Goal: Information Seeking & Learning: Get advice/opinions

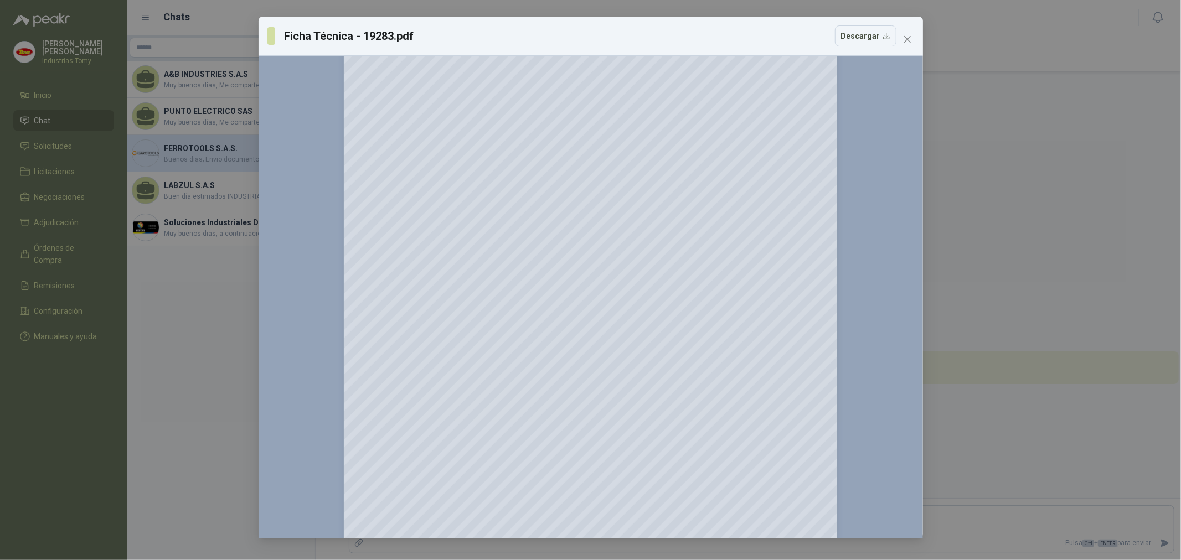
scroll to position [184, 0]
click at [198, 291] on div "Ficha Técnica - 19283.pdf Descargar 150 %" at bounding box center [590, 280] width 1181 height 560
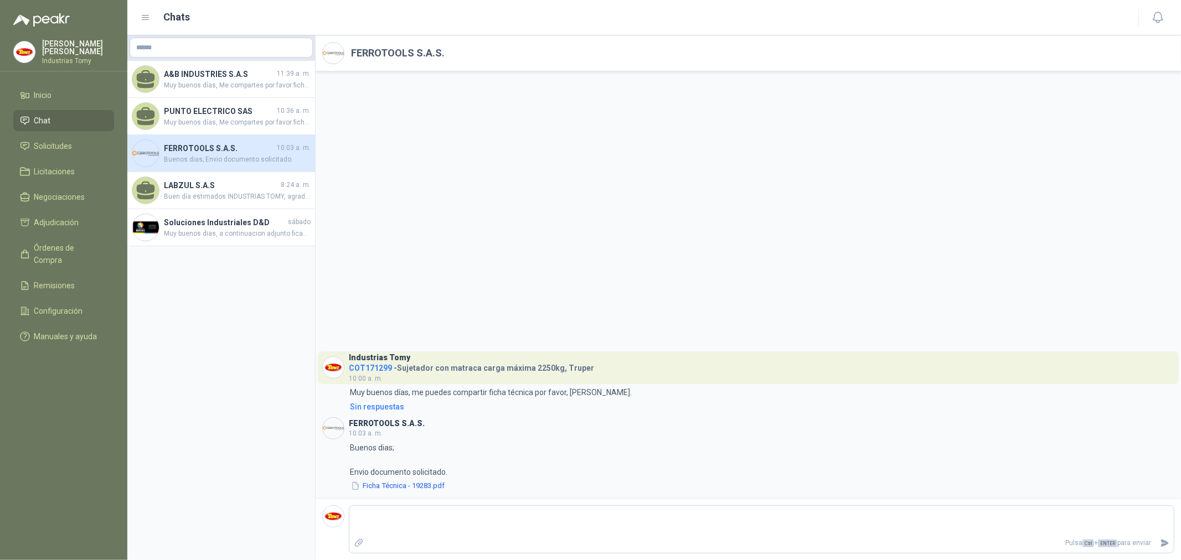
click at [70, 116] on li "Chat" at bounding box center [63, 121] width 87 height 12
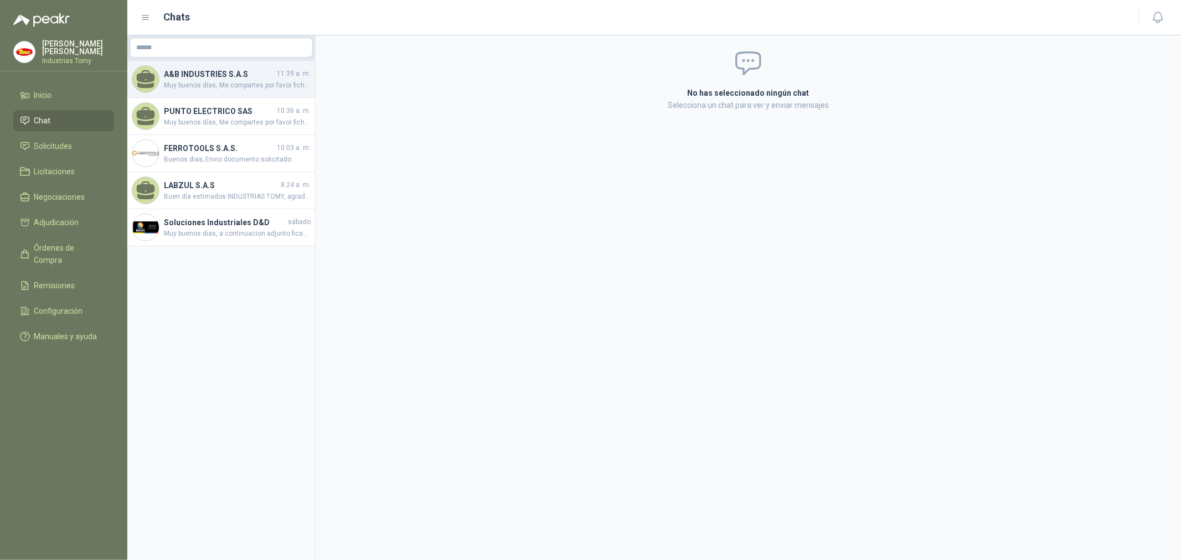
click at [187, 90] on span "Muy buenos días, Me compartes por favor ficha técnica, Gracias." at bounding box center [237, 85] width 147 height 11
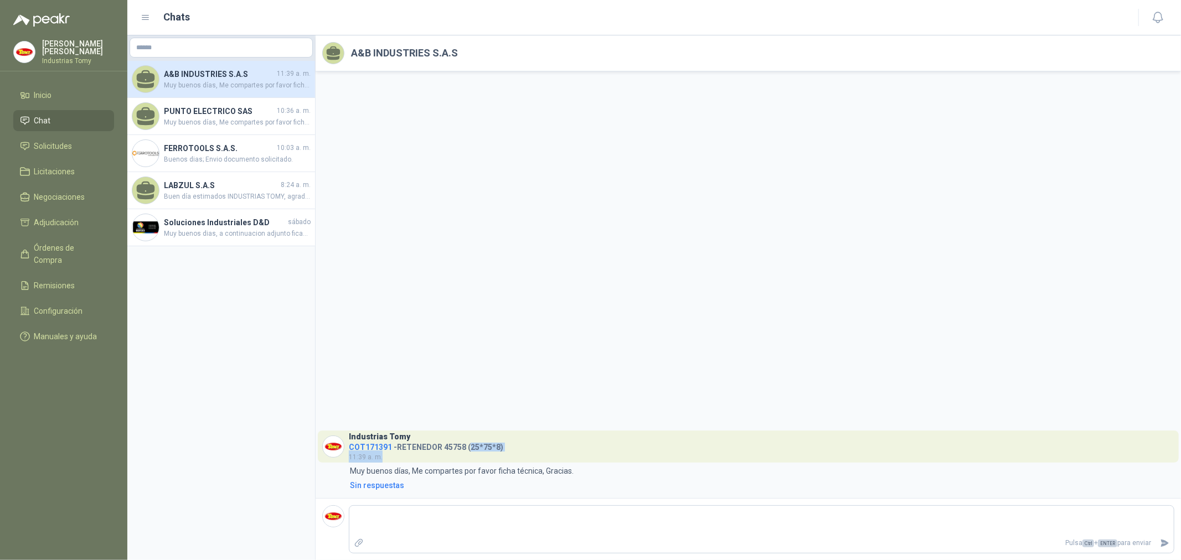
drag, startPoint x: 472, startPoint y: 449, endPoint x: 517, endPoint y: 452, distance: 45.5
click at [517, 452] on header "Industrias Tomy COT171391 - RETENEDOR 45758 (25*75*8) 11:39 a. m." at bounding box center [748, 447] width 861 height 32
click at [518, 452] on header "Industrias Tomy COT171391 - RETENEDOR 45758 (25*75*8) 11:39 a. m." at bounding box center [748, 447] width 861 height 32
click at [569, 393] on div "Industrias Tomy COT171391 - RETENEDOR 45758 (25*75*8) 11:39 a. m. 11:39 Muy bue…" at bounding box center [749, 284] width 866 height 427
click at [68, 145] on span "Solicitudes" at bounding box center [53, 146] width 38 height 12
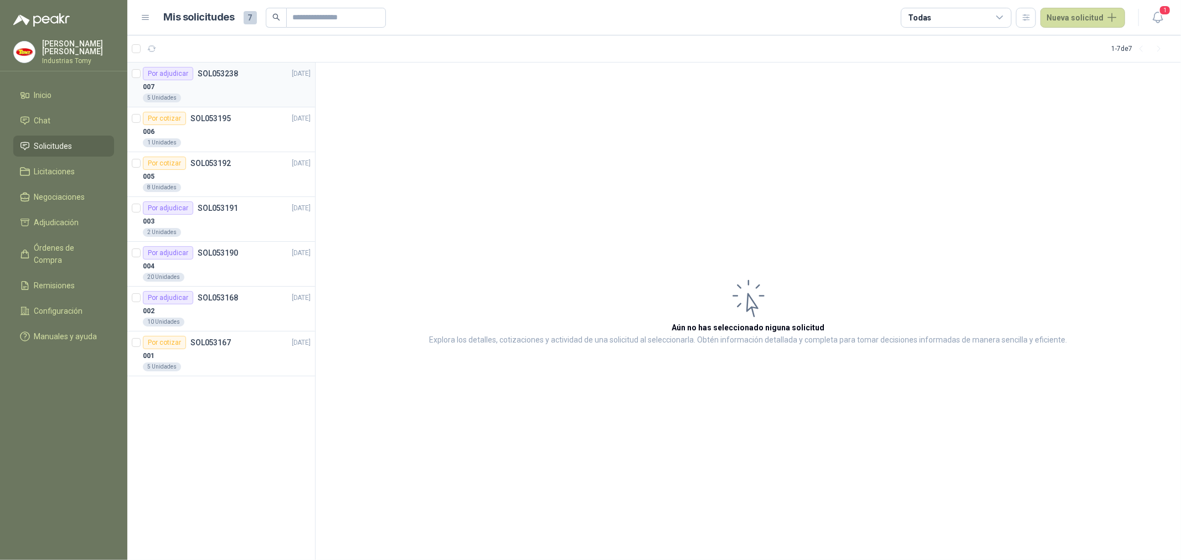
click at [212, 92] on div "007" at bounding box center [227, 86] width 168 height 13
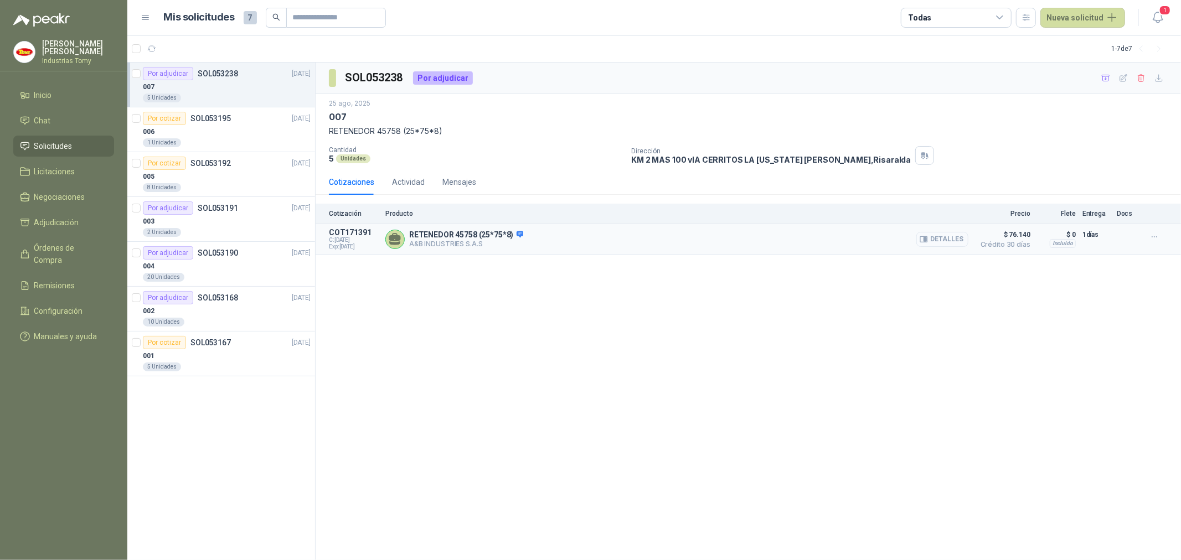
click at [931, 244] on button "Detalles" at bounding box center [942, 239] width 52 height 15
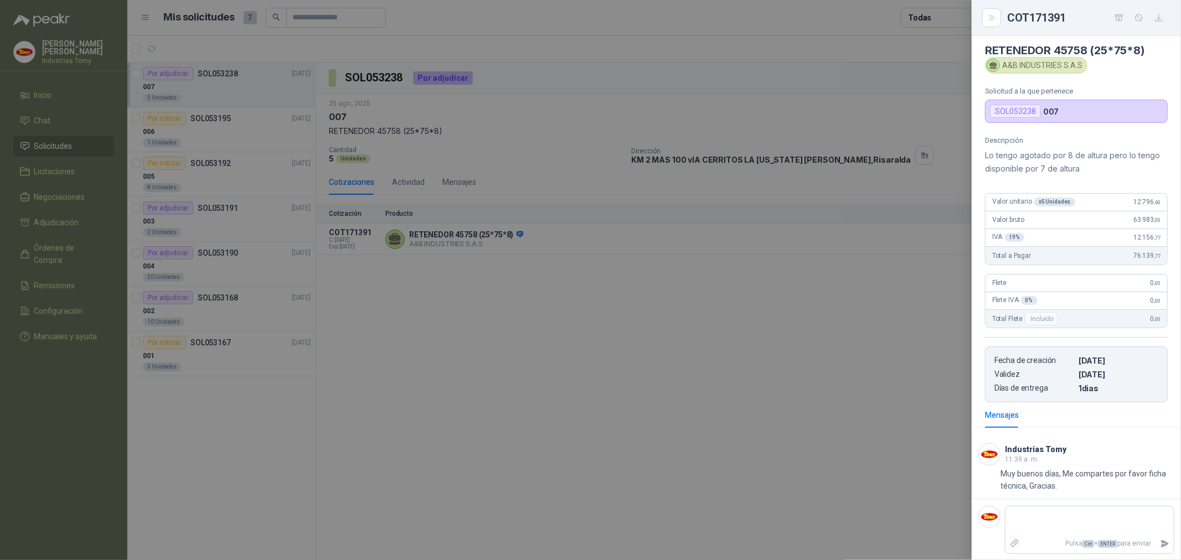
scroll to position [7, 0]
drag, startPoint x: 1044, startPoint y: 156, endPoint x: 1131, endPoint y: 152, distance: 86.5
click at [1131, 152] on p "Lo tengo agotado por 8 de altura pero lo tengo disponible por 7 de altura" at bounding box center [1076, 161] width 183 height 27
click at [1135, 153] on p "Lo tengo agotado por 8 de altura pero lo tengo disponible por 7 de altura" at bounding box center [1076, 161] width 183 height 27
drag, startPoint x: 1060, startPoint y: 164, endPoint x: 1048, endPoint y: 165, distance: 12.2
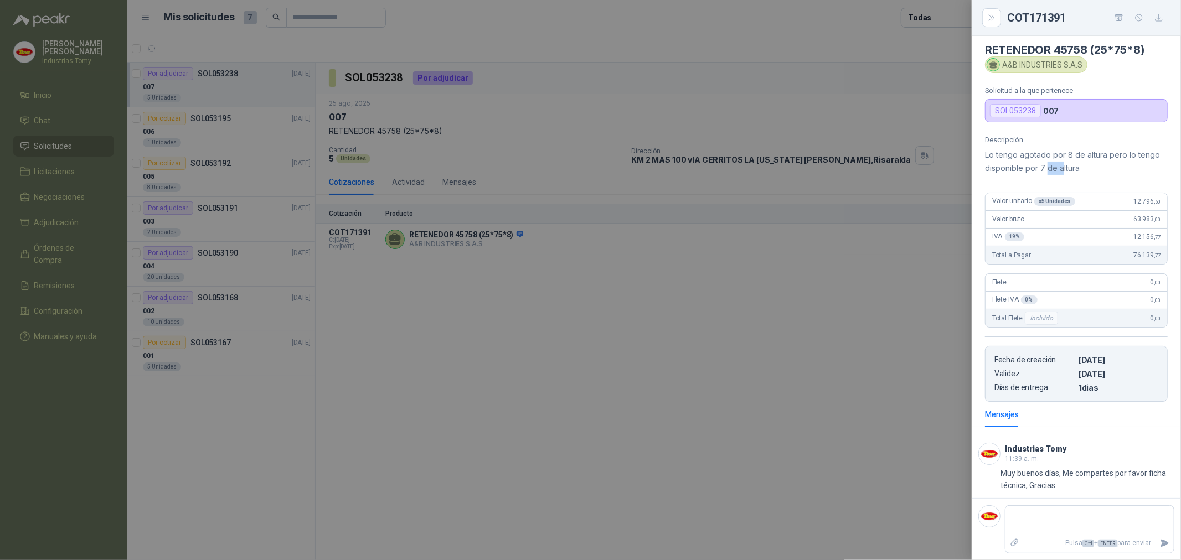
click at [1048, 165] on p "Lo tengo agotado por 8 de altura pero lo tengo disponible por 7 de altura" at bounding box center [1076, 161] width 183 height 27
click at [995, 20] on icon "Close" at bounding box center [991, 17] width 9 height 9
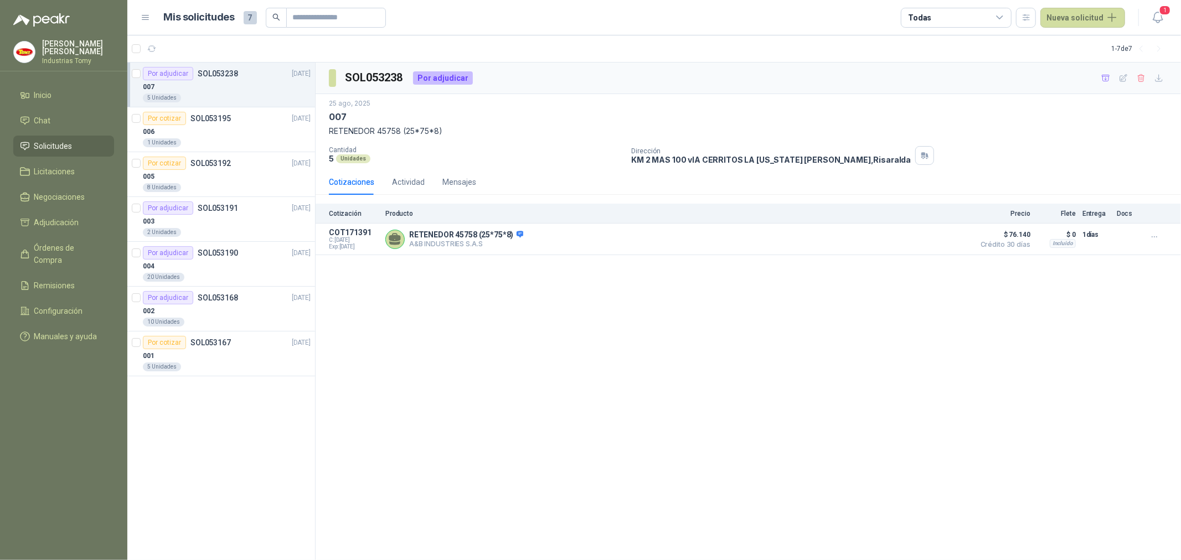
click at [803, 295] on div "SOL053238 Por adjudicar 25 ago, 2025 007 RETENEDOR 45758 (25*75*8) Cantidad 5 U…" at bounding box center [749, 312] width 866 height 498
click at [708, 388] on div "SOL053238 Por adjudicar 25 ago, 2025 007 RETENEDOR 45758 (25*75*8) Cantidad 5 U…" at bounding box center [749, 312] width 866 height 498
click at [222, 126] on div "006" at bounding box center [227, 131] width 168 height 13
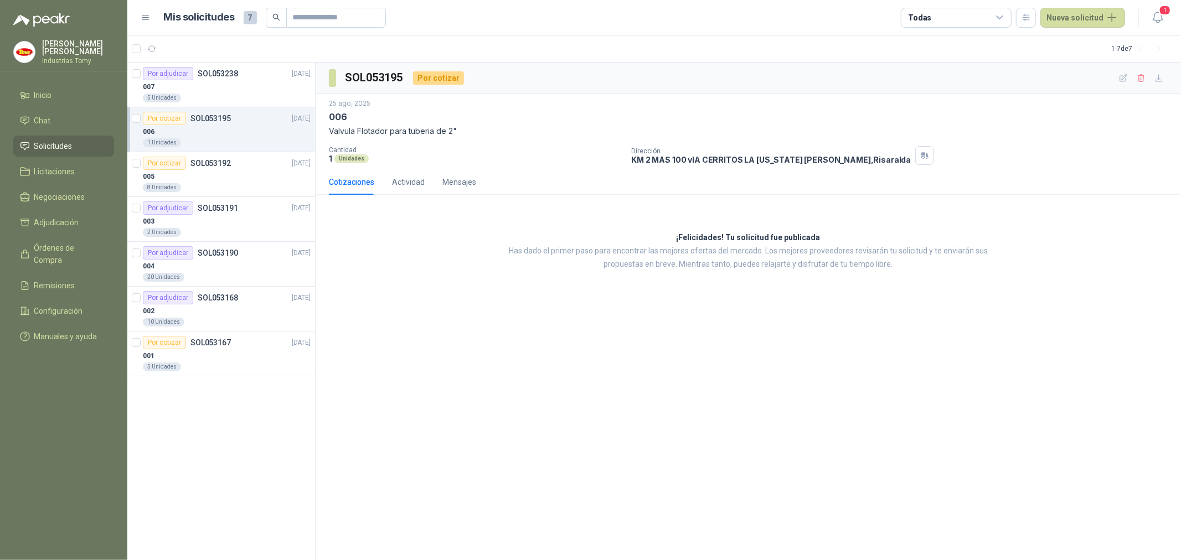
click at [499, 314] on div "SOL053195 Por cotizar 25 ago, 2025 006 Valvula Flotador para tuberia de 2" Cant…" at bounding box center [749, 312] width 866 height 498
drag, startPoint x: 499, startPoint y: 314, endPoint x: 492, endPoint y: 313, distance: 7.8
click at [492, 313] on div "SOL053195 Por cotizar 25 ago, 2025 006 Valvula Flotador para tuberia de 2" Cant…" at bounding box center [749, 312] width 866 height 498
click at [1160, 10] on span "1" at bounding box center [1165, 10] width 12 height 11
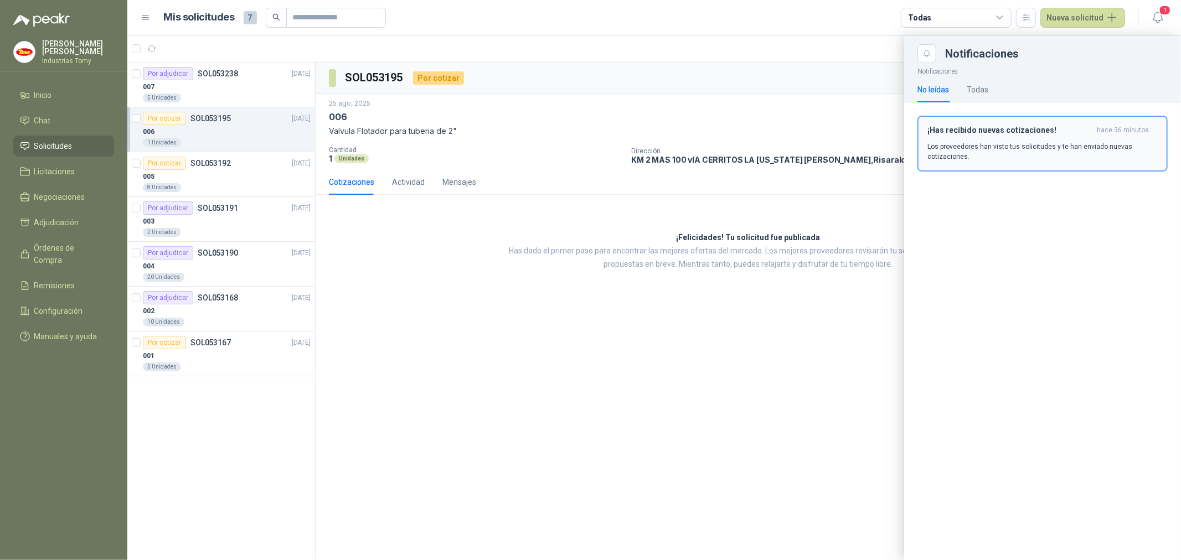
click at [1042, 131] on h3 "¡Has recibido nuevas cotizaciones!" at bounding box center [1010, 130] width 165 height 9
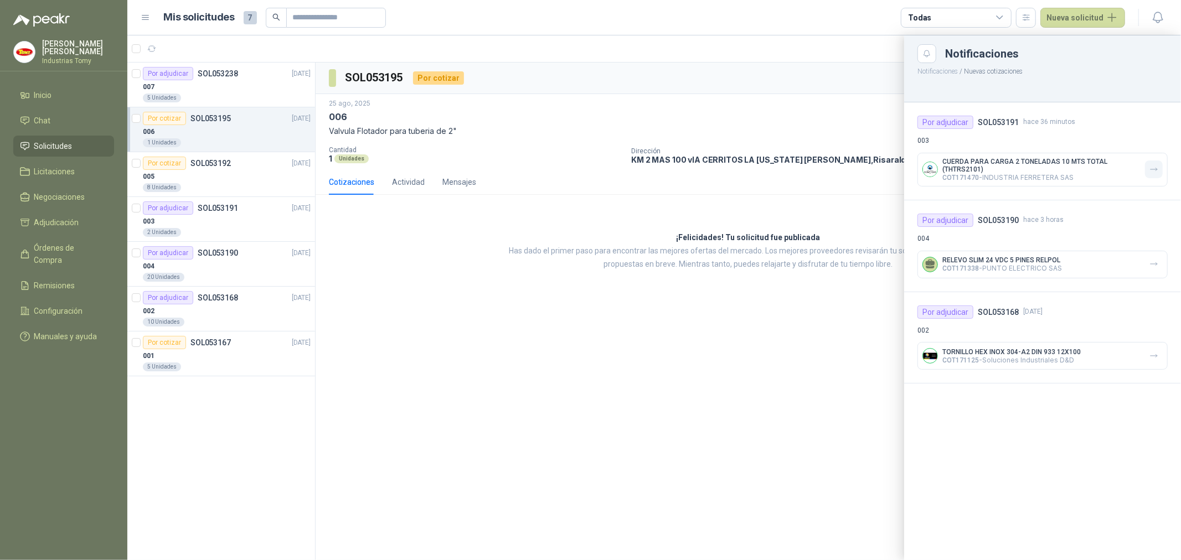
click at [1154, 165] on icon "button" at bounding box center [1154, 169] width 9 height 9
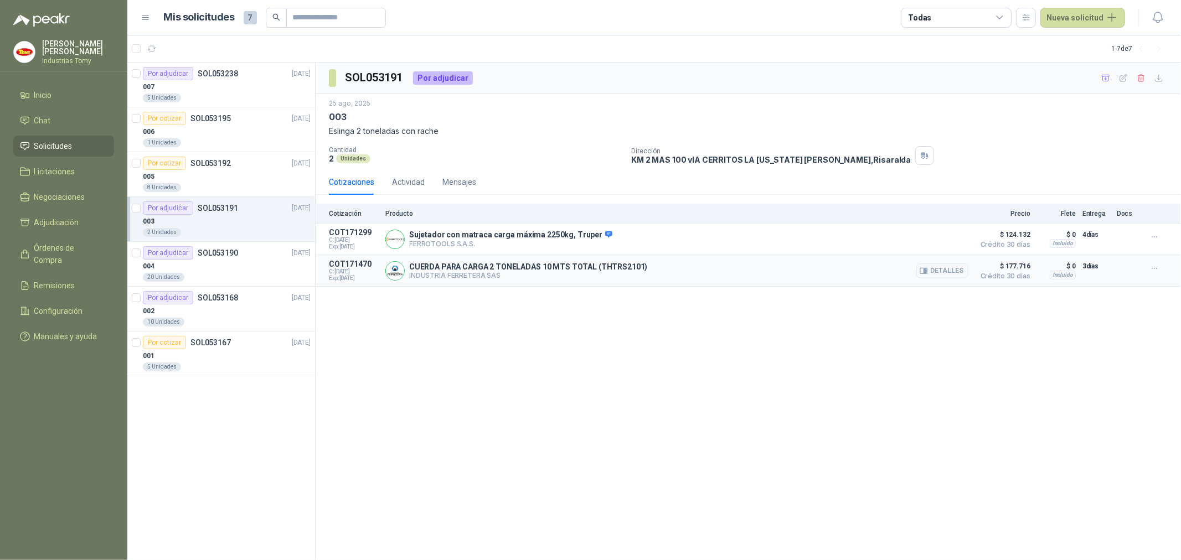
drag, startPoint x: 888, startPoint y: 269, endPoint x: 914, endPoint y: 275, distance: 26.7
click at [887, 269] on div "CUERDA PARA CARGA 2 TONELADAS 10 MTS TOTAL (THTRS2101) INDUSTRIA FERRETERA SAS …" at bounding box center [676, 271] width 583 height 22
click at [938, 268] on button "Detalles" at bounding box center [942, 271] width 52 height 15
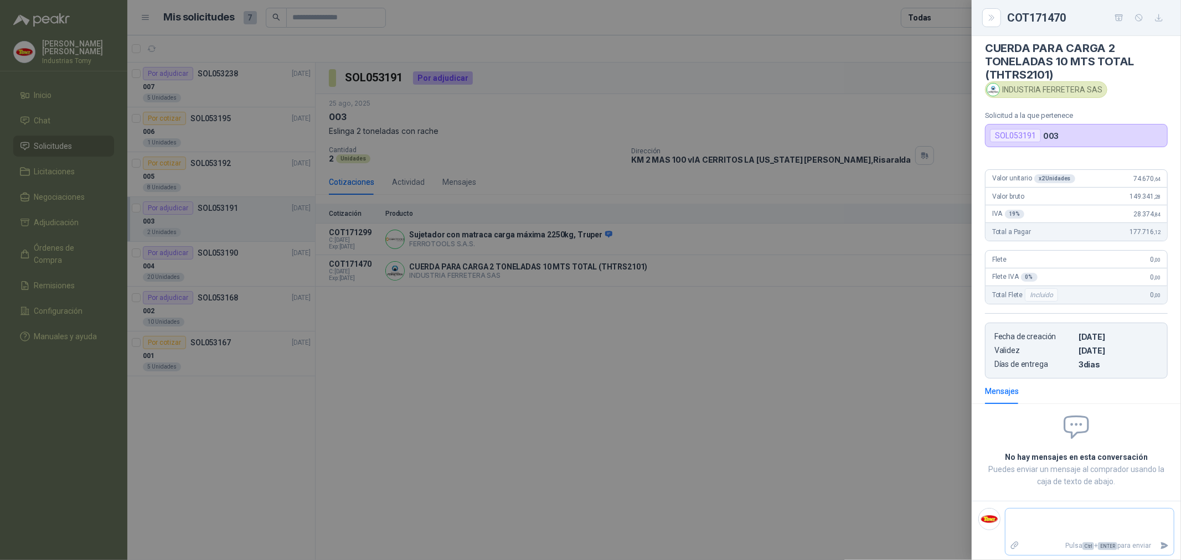
scroll to position [10, 0]
click at [1032, 513] on textarea at bounding box center [1090, 521] width 168 height 25
type textarea "*"
type textarea "**"
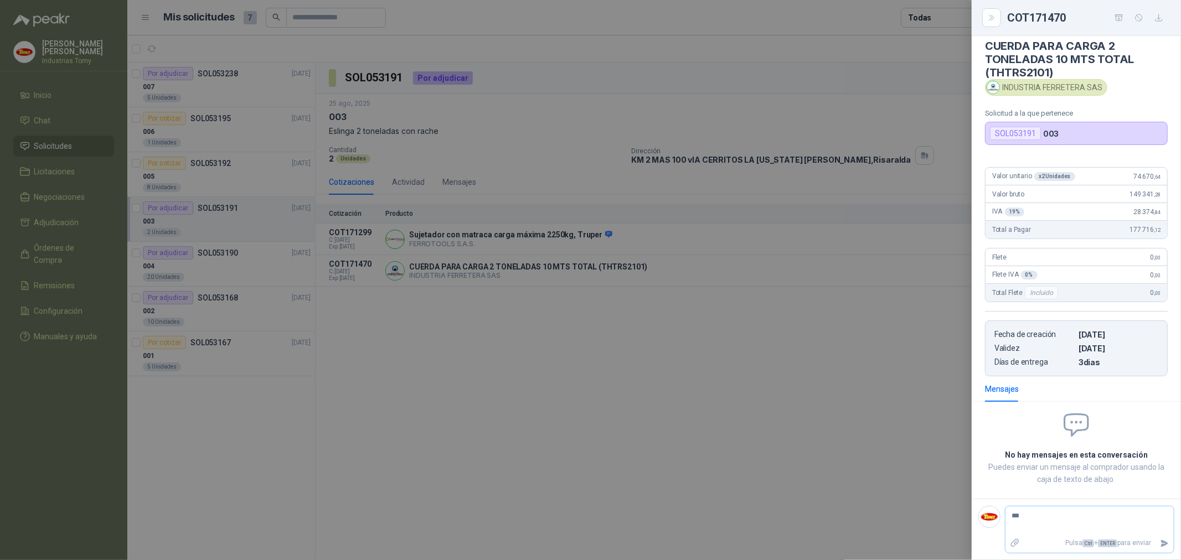
type textarea "**"
type textarea "*"
type textarea "**"
type textarea "***"
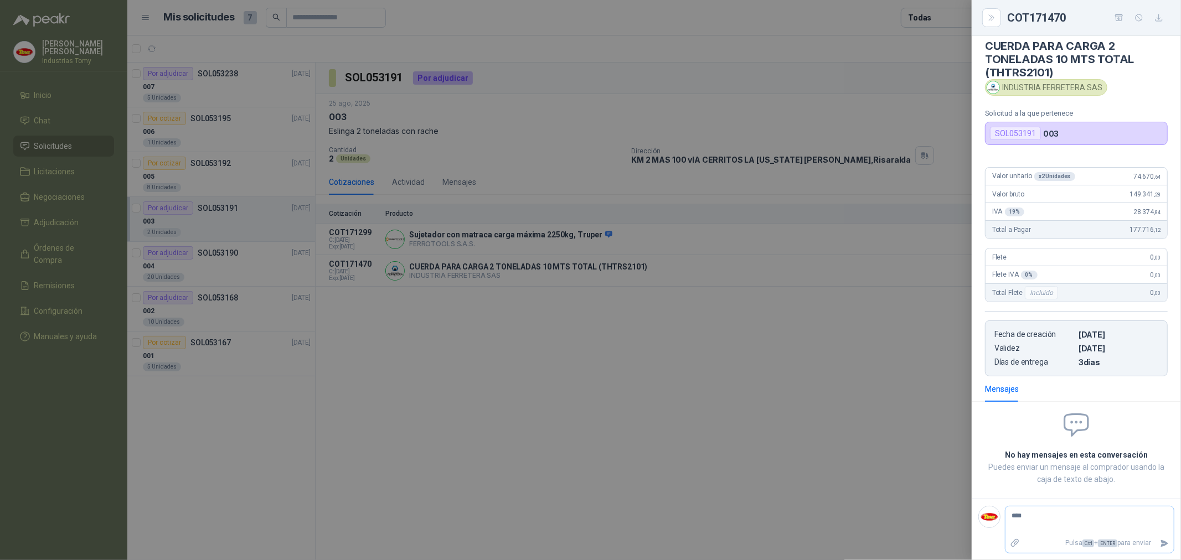
type textarea "*****"
type textarea "******"
type textarea "*******"
type textarea "********"
type textarea "*********"
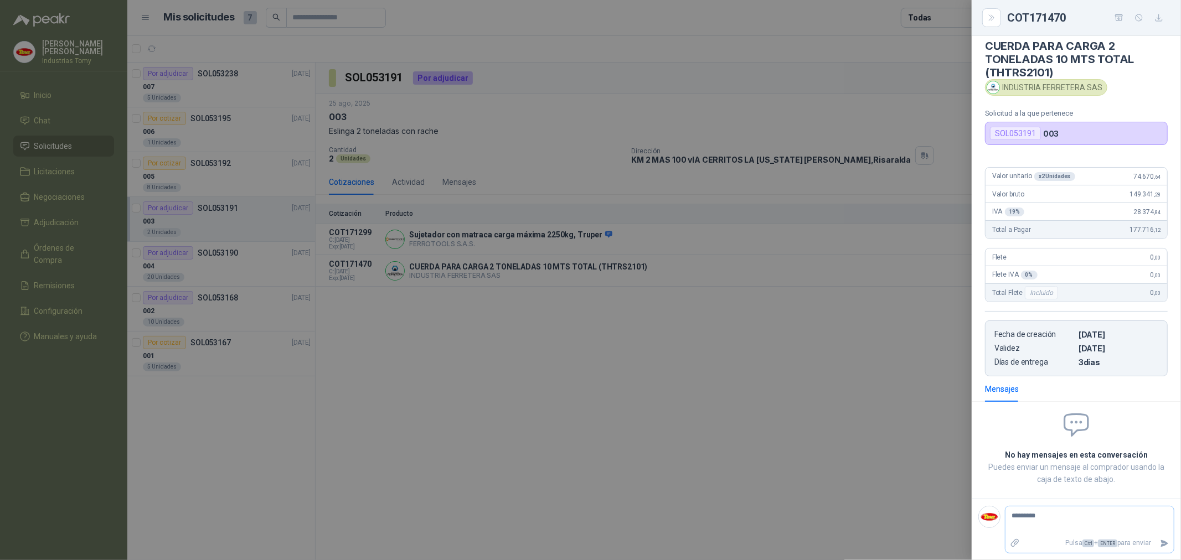
type textarea "**********"
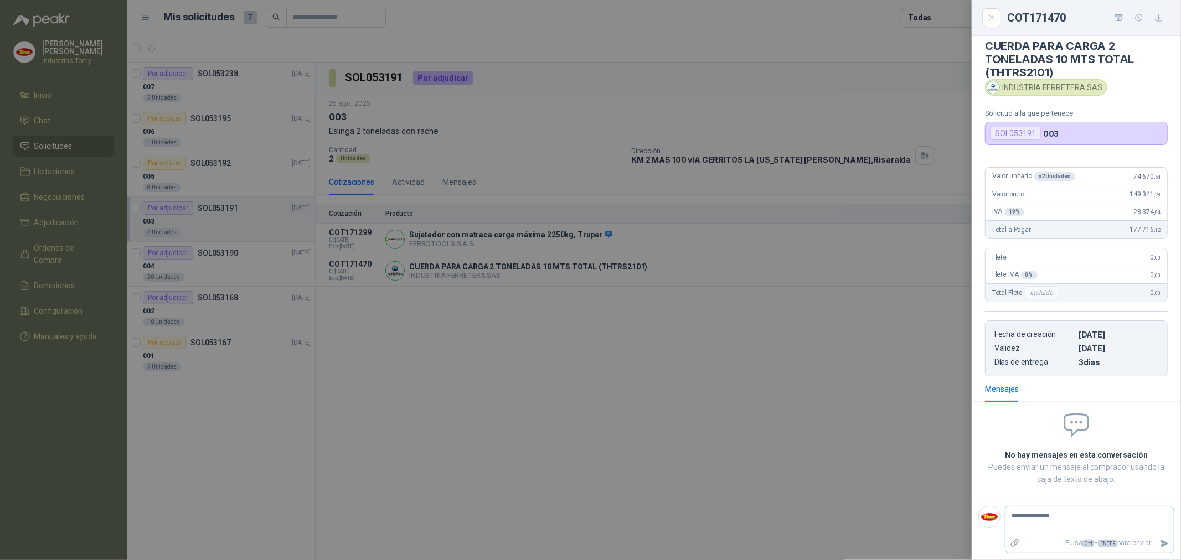
type textarea "**********"
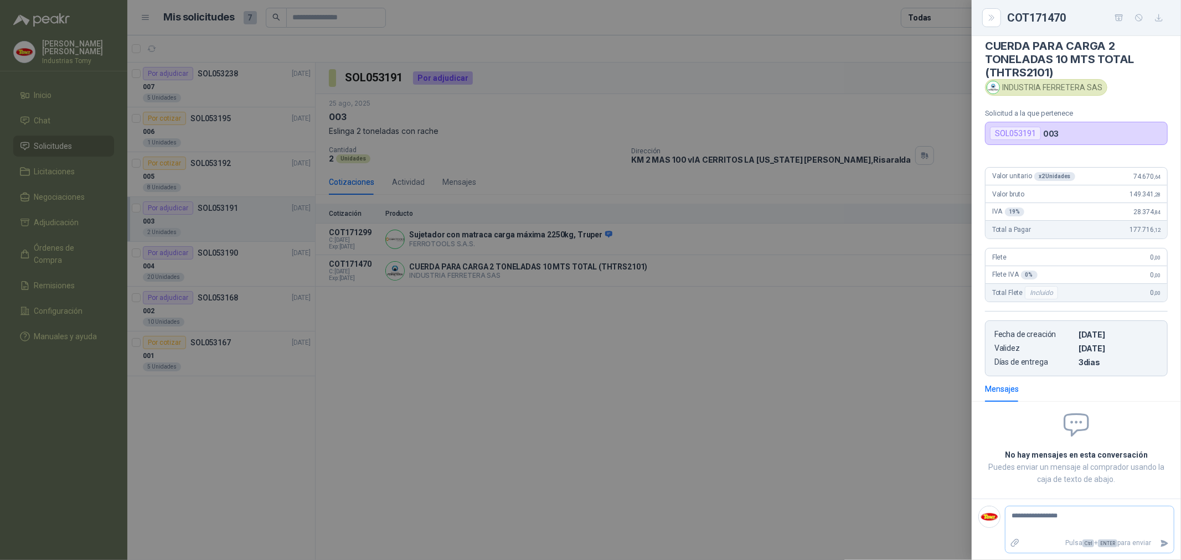
type textarea "**********"
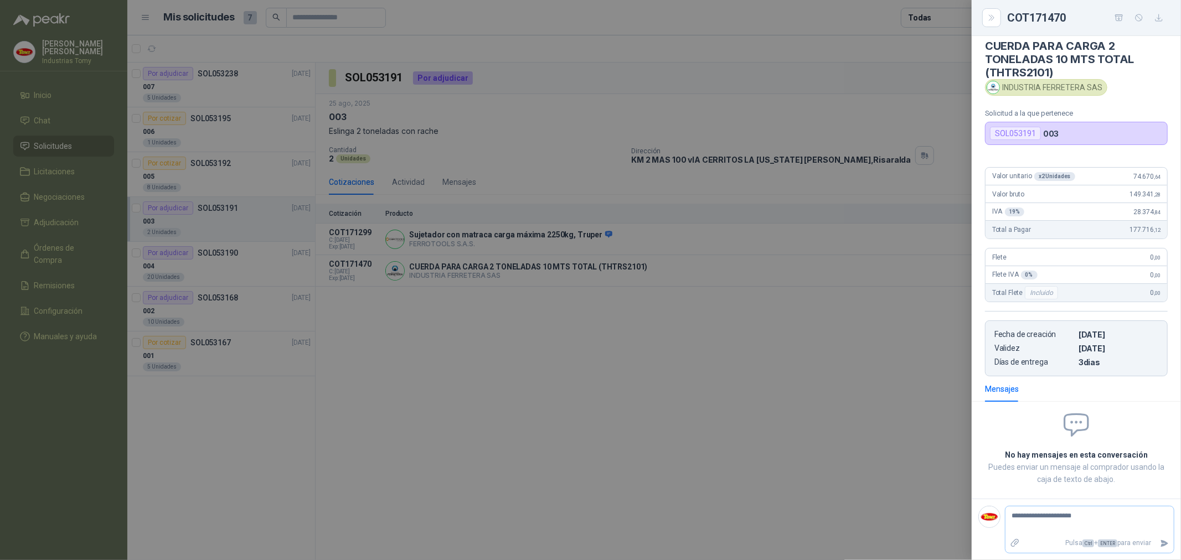
type textarea "**********"
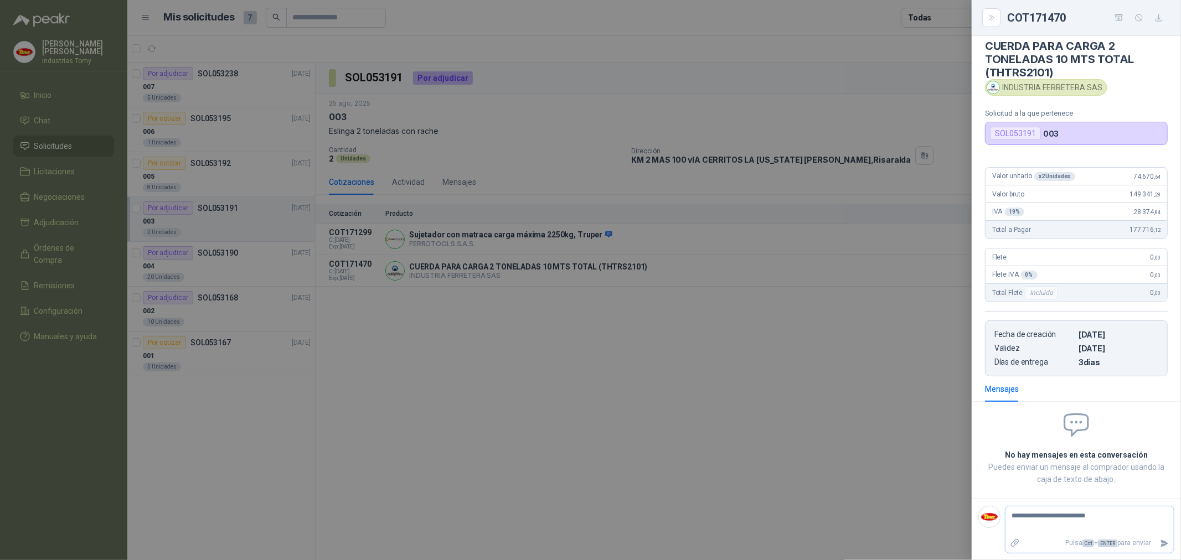
type textarea "**********"
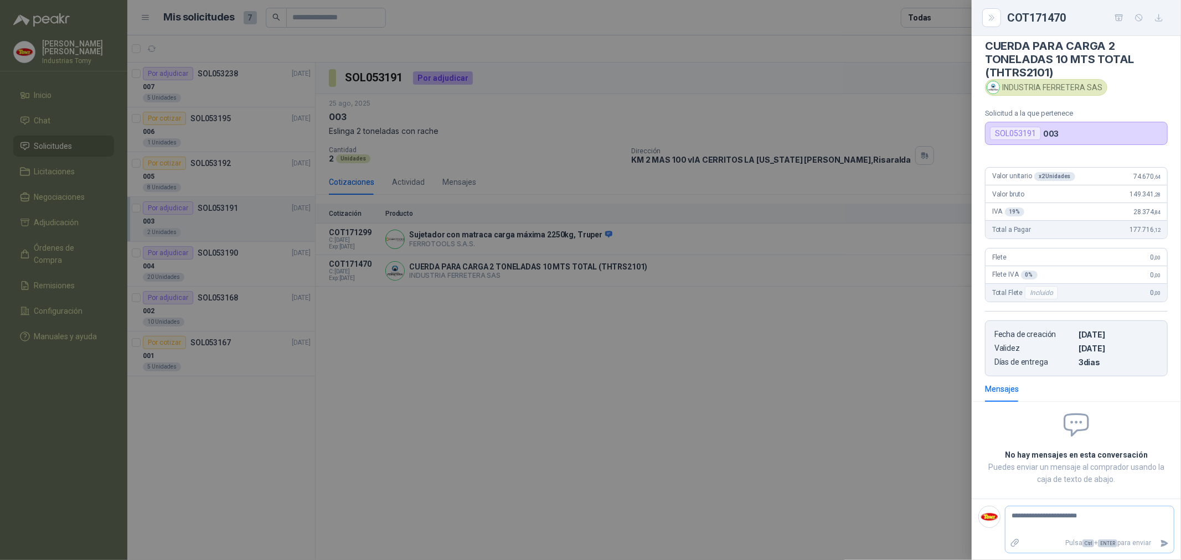
type textarea "**********"
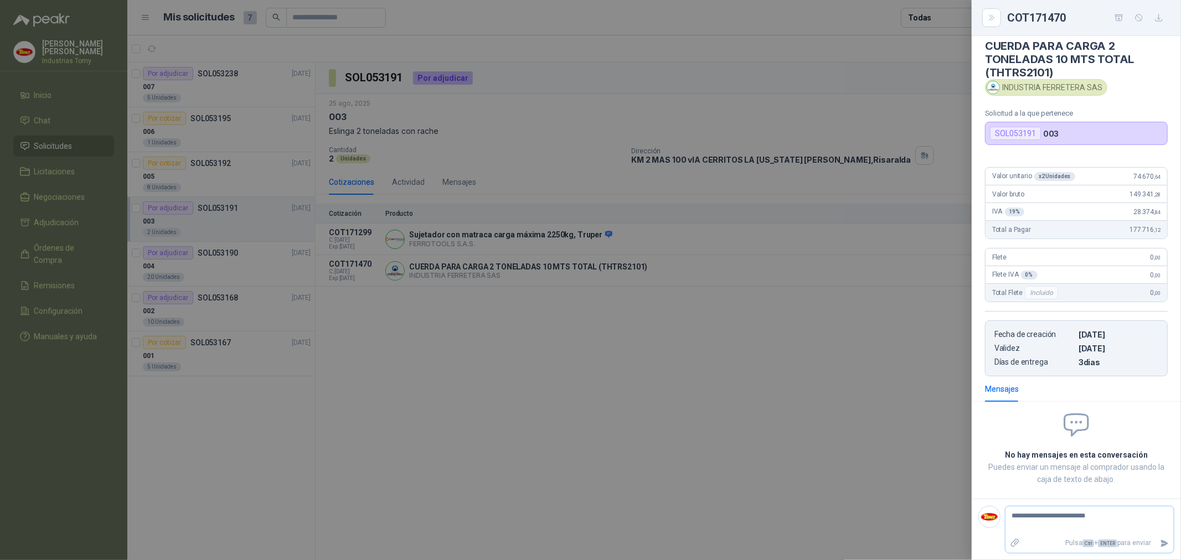
type textarea "**********"
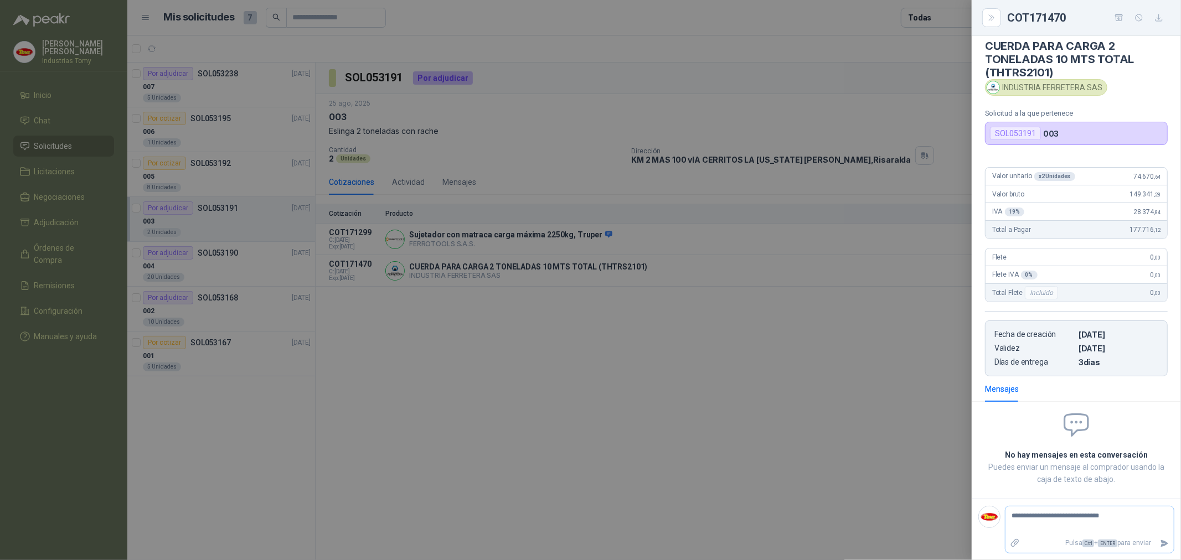
type textarea "**********"
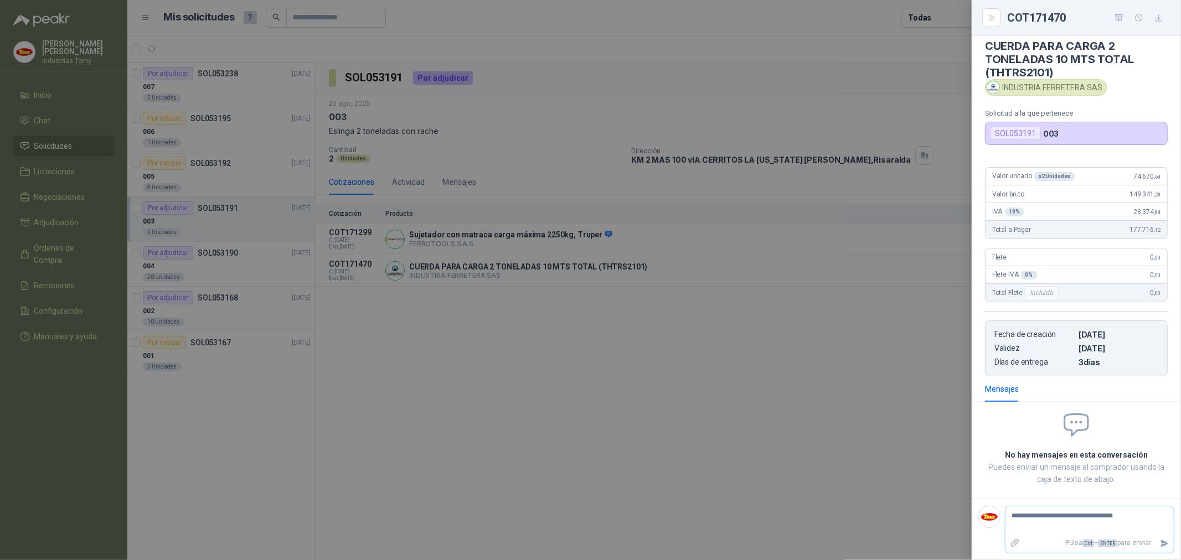
type textarea "**********"
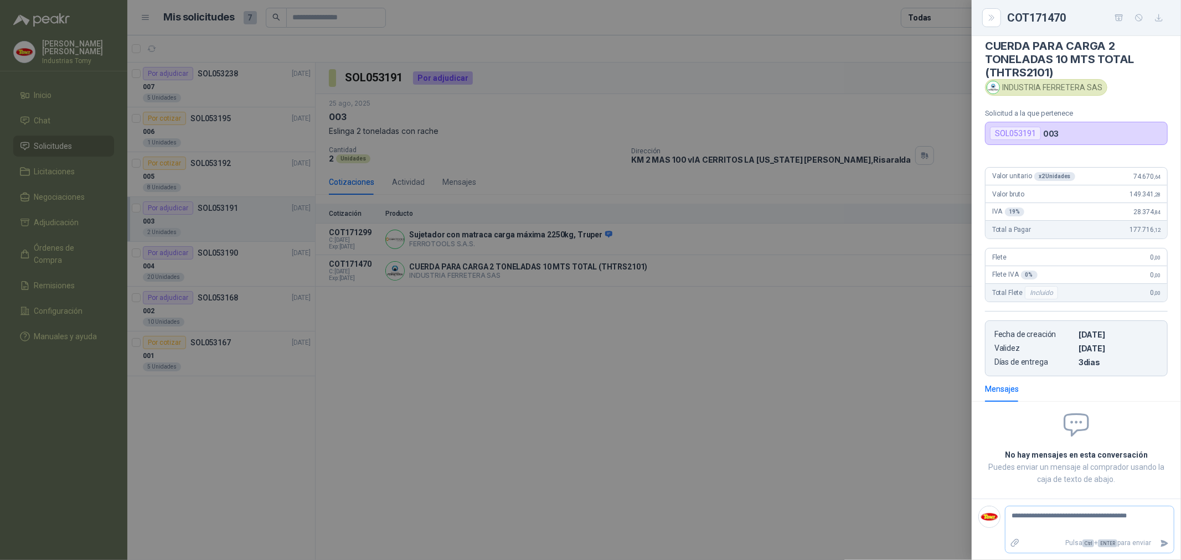
type textarea "**********"
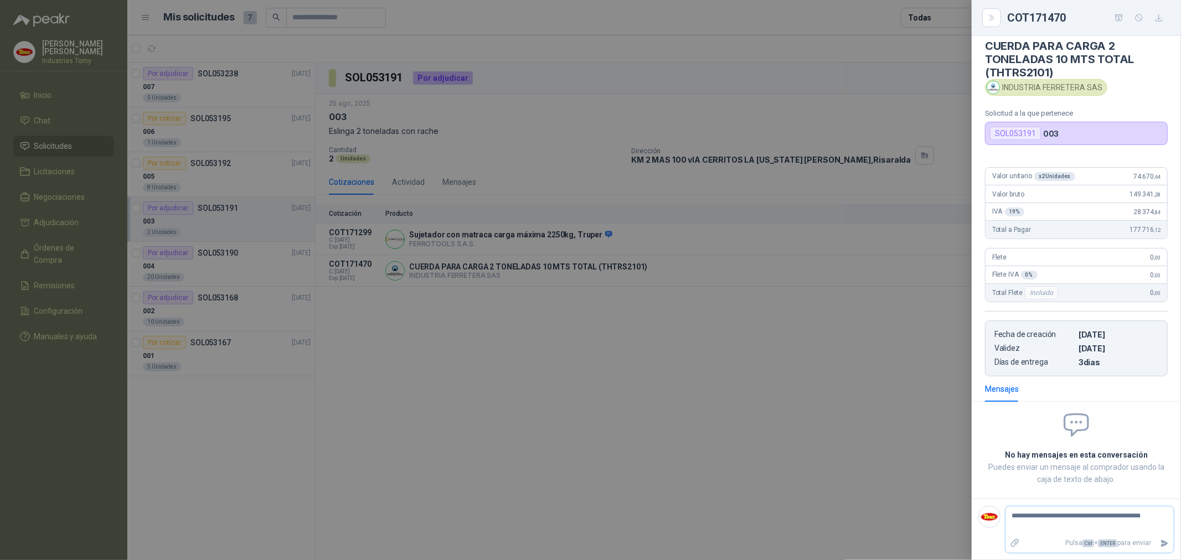
type textarea "**********"
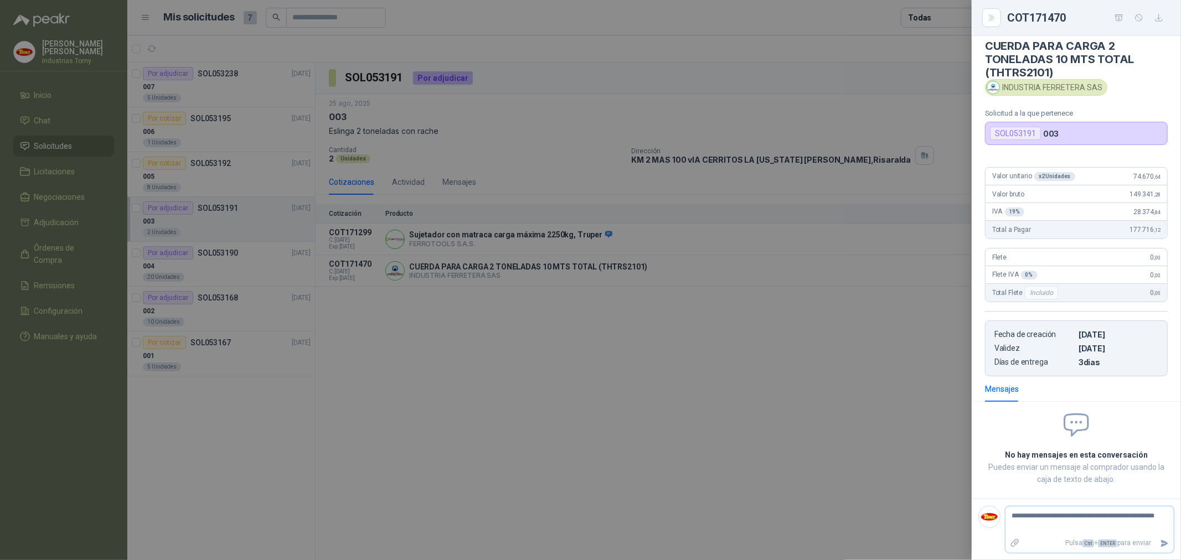
type textarea "**********"
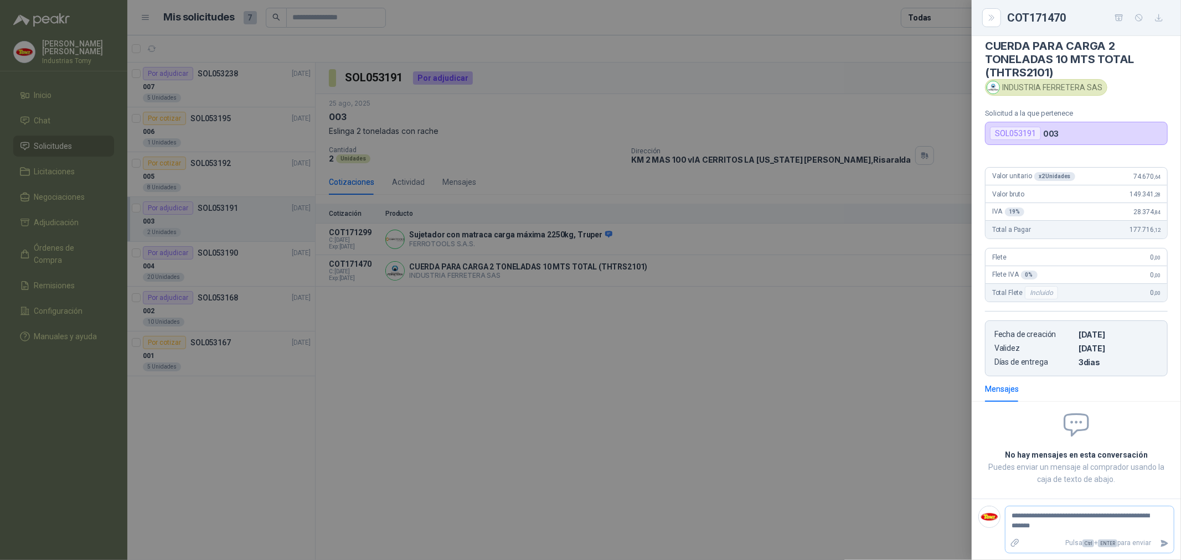
type textarea "**********"
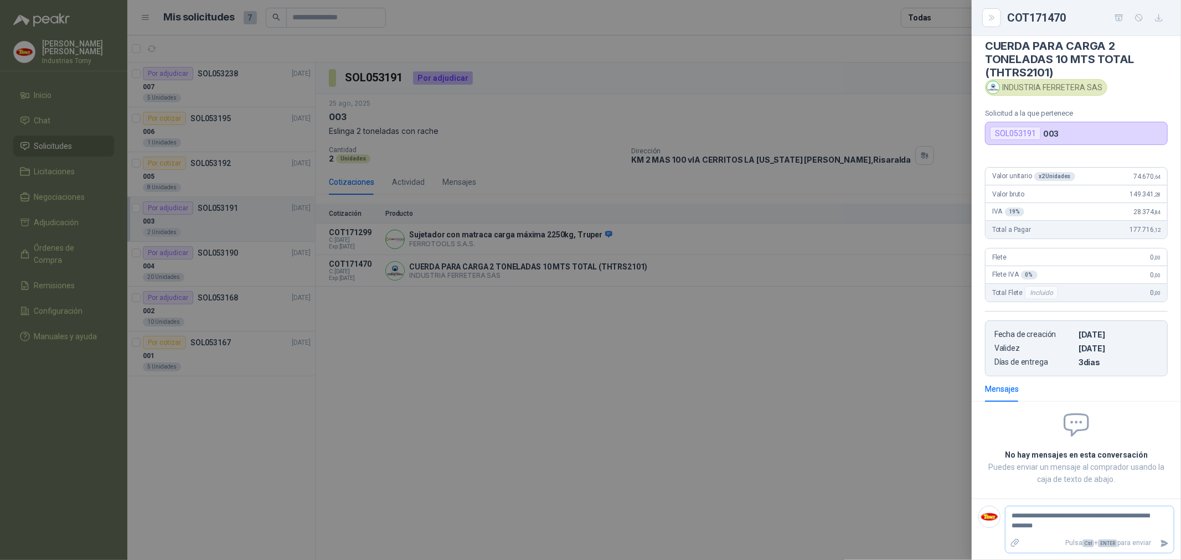
type textarea "**********"
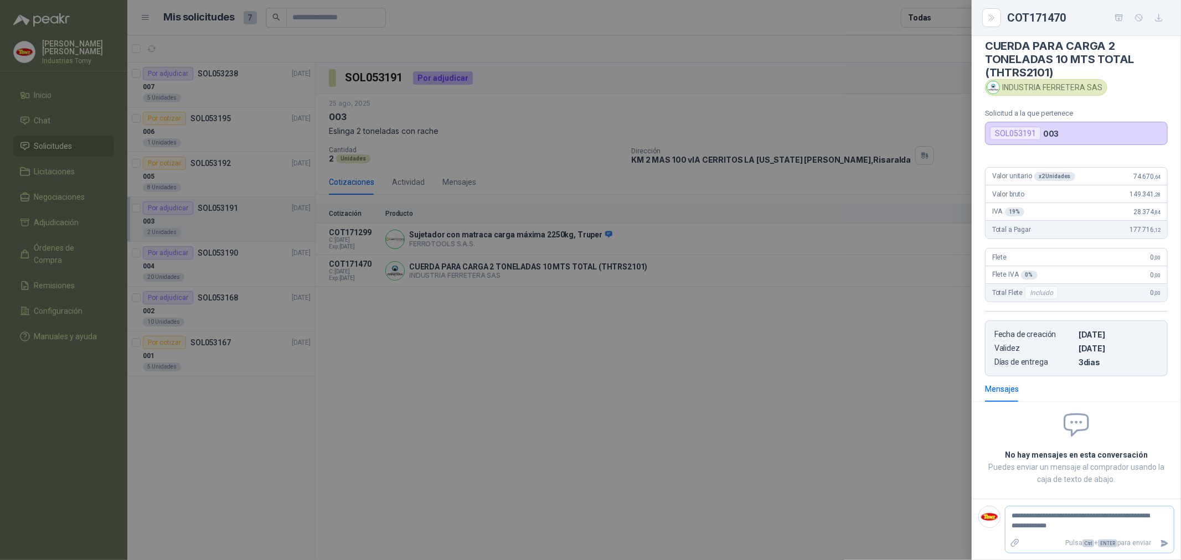
type textarea "**********"
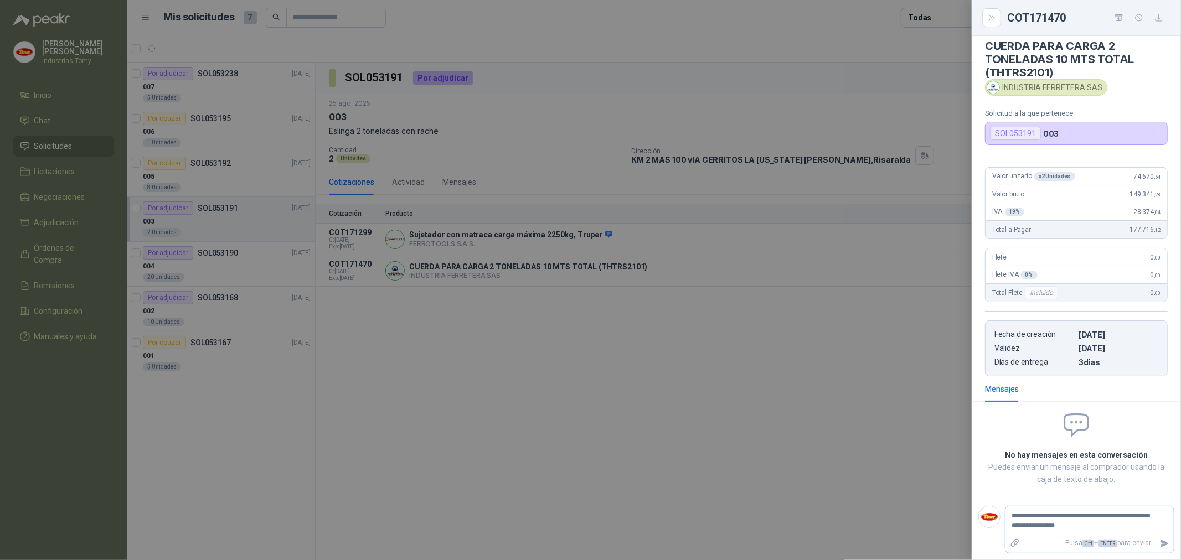
type textarea "**********"
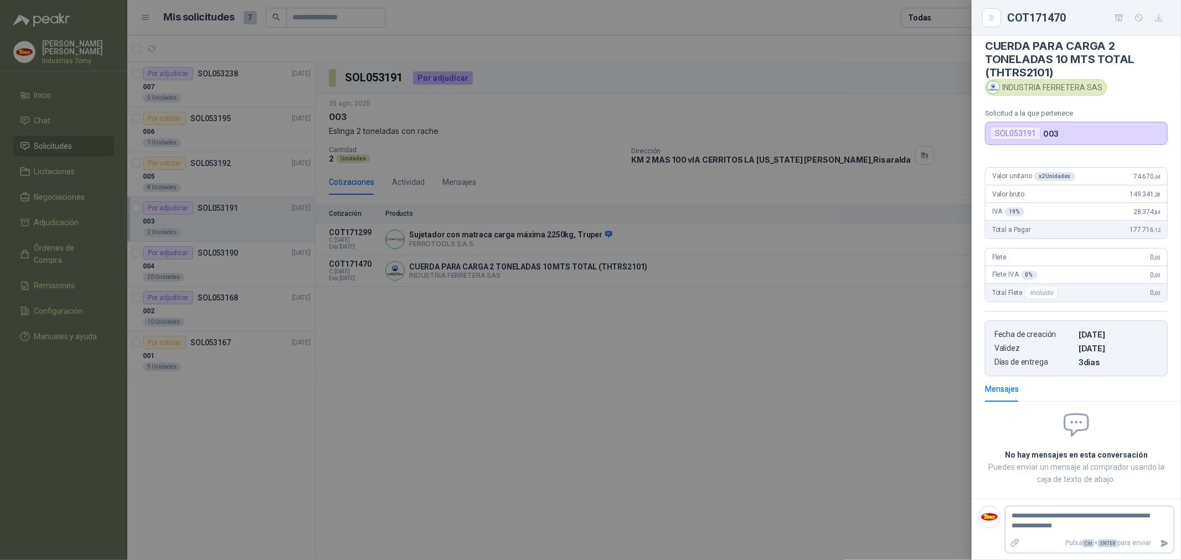
type textarea "**********"
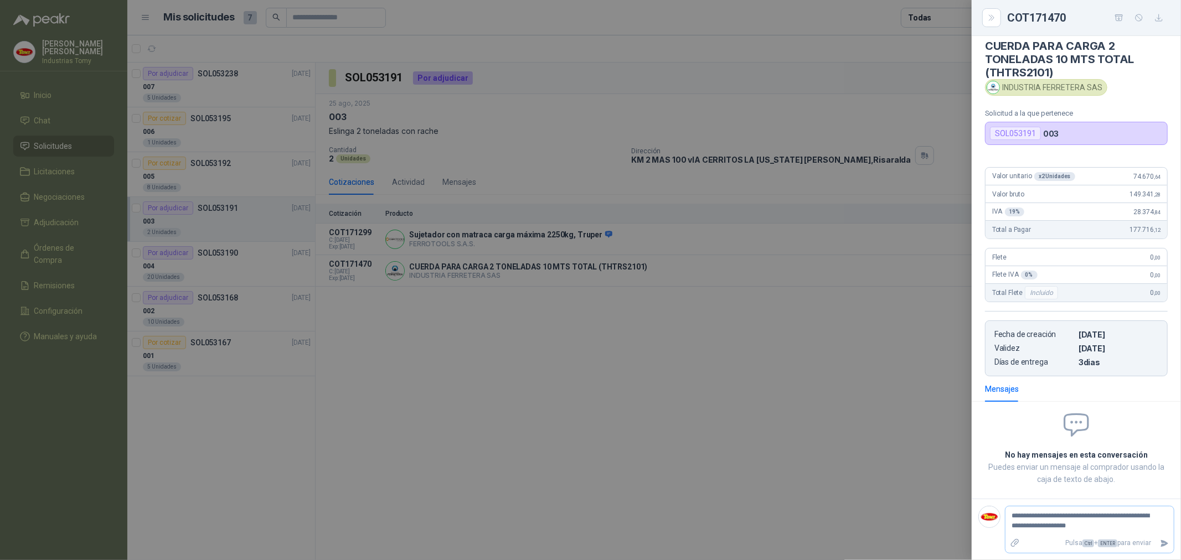
type textarea "**********"
click at [1054, 526] on textarea "**********" at bounding box center [1085, 521] width 159 height 25
click at [1160, 540] on icon "Enviar" at bounding box center [1164, 543] width 9 height 9
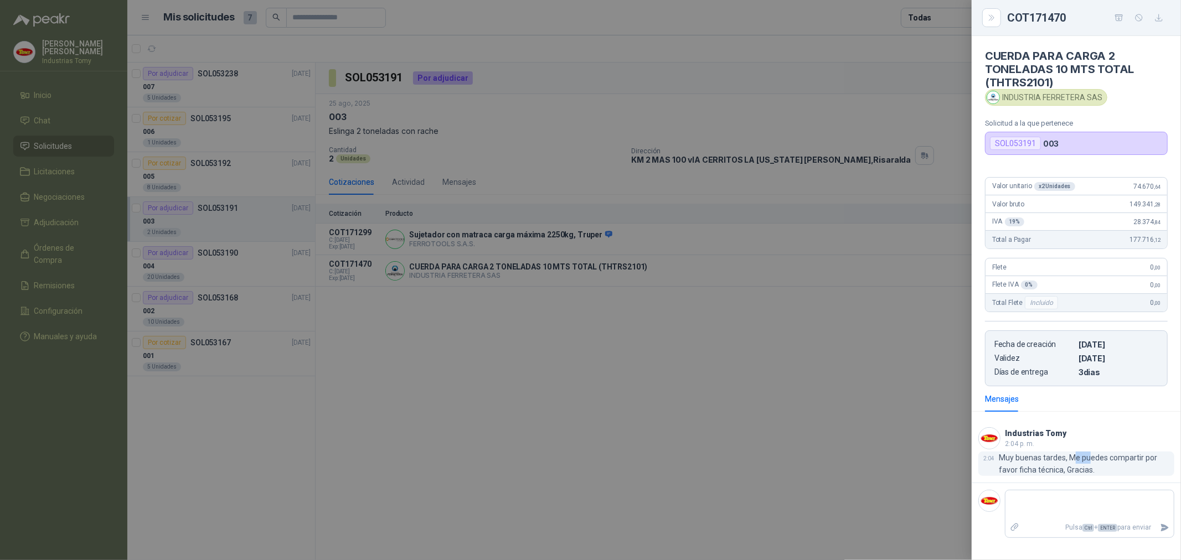
drag, startPoint x: 1091, startPoint y: 452, endPoint x: 1072, endPoint y: 455, distance: 19.5
click at [1072, 455] on p "Muy buenas tardes, Me puedes compartir por favor ficha técnica, Gracias." at bounding box center [1087, 464] width 176 height 24
click at [1088, 457] on p "Muy buenas tardes, Me puedes compartir por favor ficha técnica, Gracias." at bounding box center [1087, 464] width 176 height 24
drag, startPoint x: 1094, startPoint y: 469, endPoint x: 1060, endPoint y: 459, distance: 35.4
click at [1060, 459] on p "Muy buenas tardes, Me puedes compartir por favor ficha técnica, Gracias." at bounding box center [1087, 464] width 176 height 24
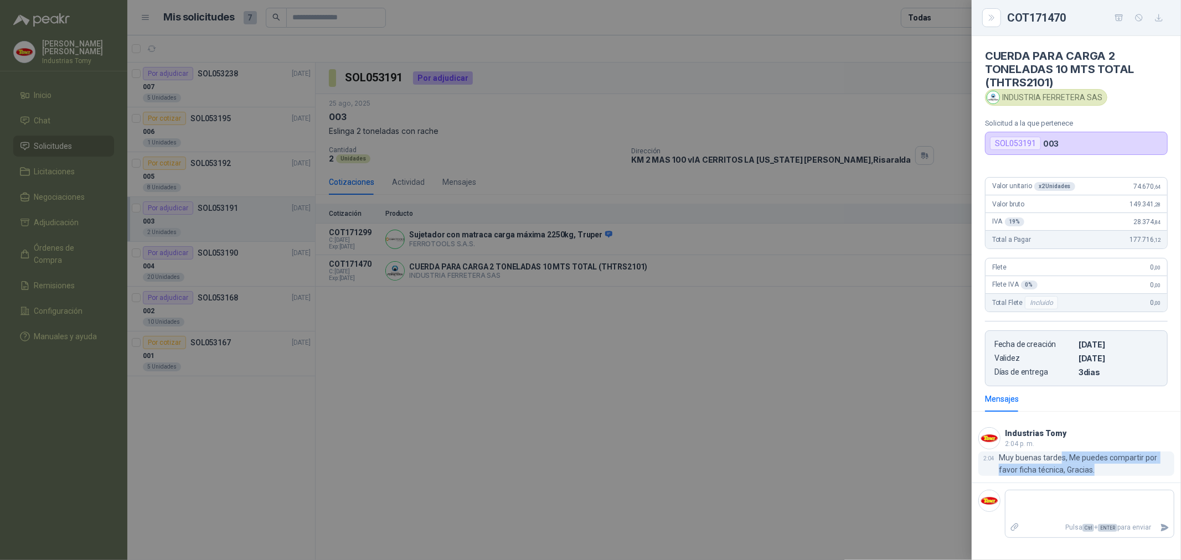
drag, startPoint x: 1062, startPoint y: 454, endPoint x: 1069, endPoint y: 458, distance: 8.2
click at [1062, 453] on p "Muy buenas tardes, Me puedes compartir por favor ficha técnica, Gracias." at bounding box center [1087, 464] width 176 height 24
click at [1086, 460] on p "Muy buenas tardes, Me puedes compartir por favor ficha técnica, Gracias." at bounding box center [1087, 464] width 176 height 24
click at [833, 451] on div at bounding box center [590, 280] width 1181 height 560
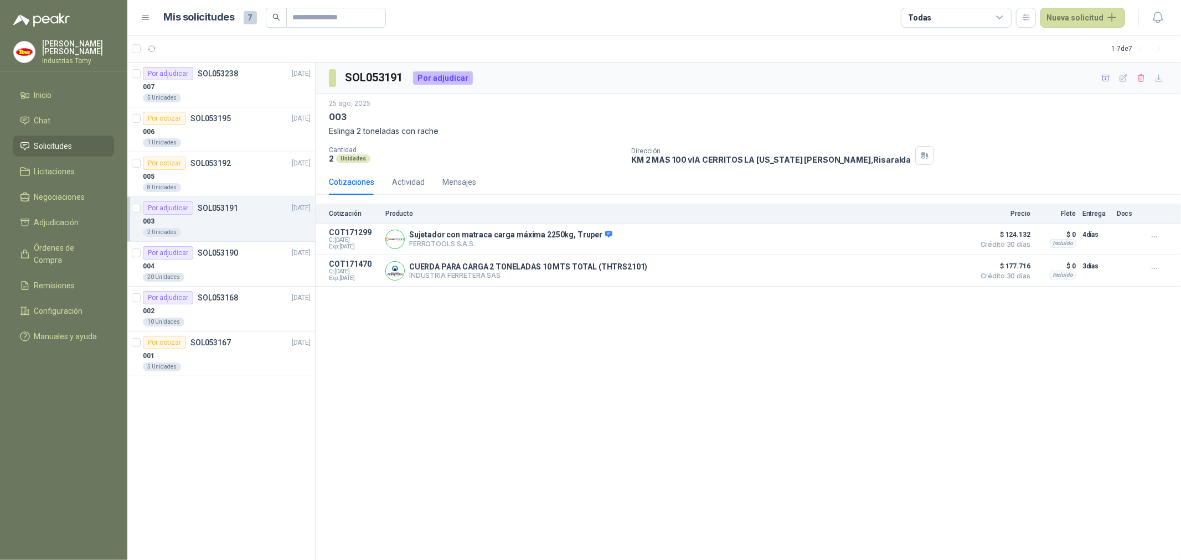
click at [704, 390] on div "SOL053191 Por adjudicar [DATE] 003 Eslinga 2 toneladas con rache Cantidad 2 Uni…" at bounding box center [749, 312] width 866 height 498
click at [951, 235] on button "Detalles" at bounding box center [942, 239] width 52 height 15
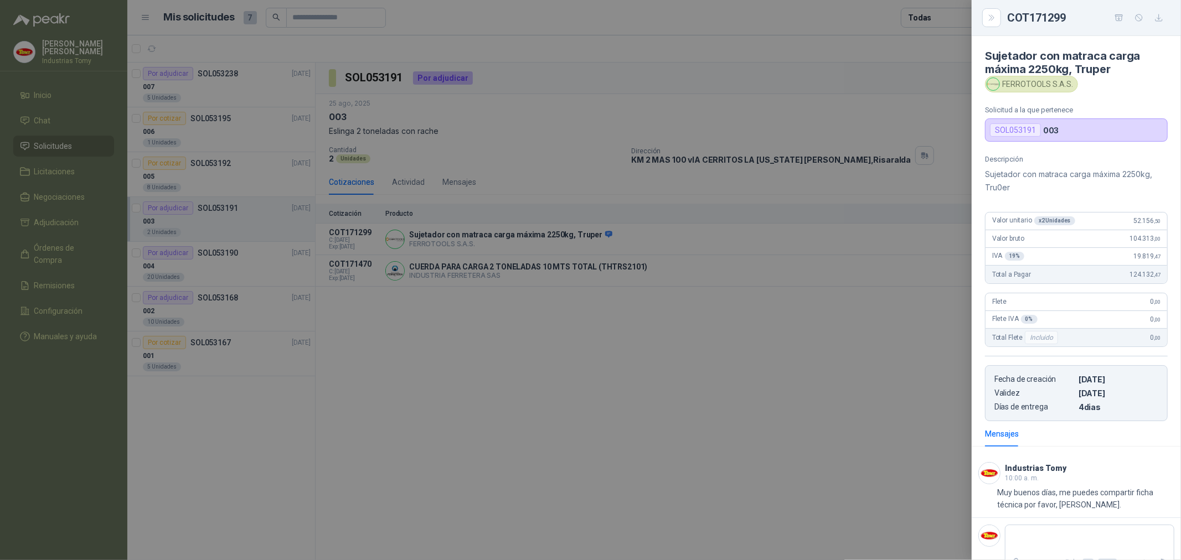
scroll to position [19, 0]
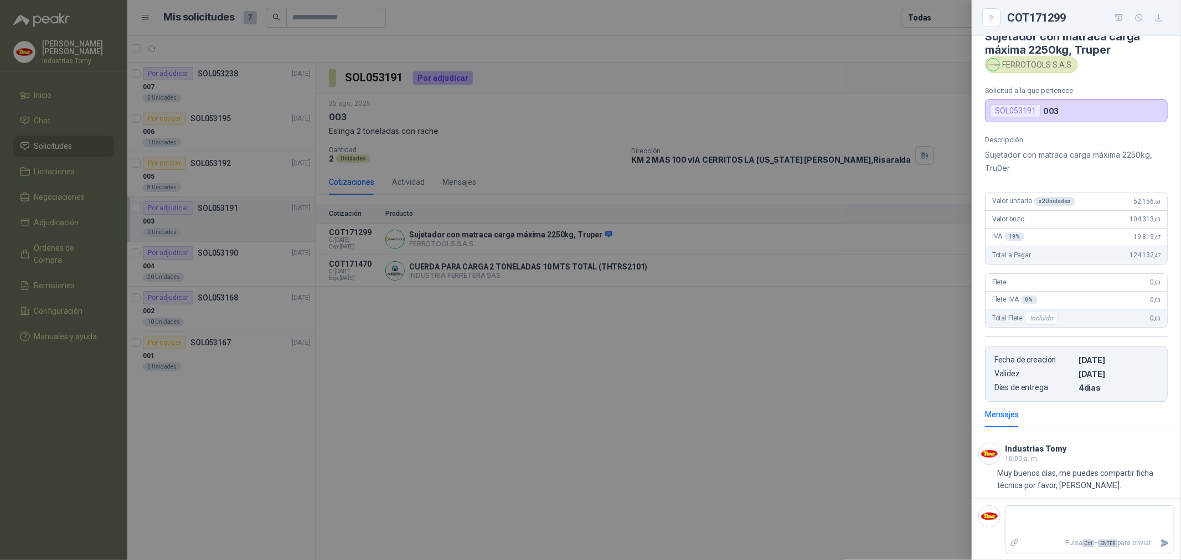
drag, startPoint x: 1085, startPoint y: 361, endPoint x: 1105, endPoint y: 357, distance: 19.9
click at [1105, 357] on p "[DATE]" at bounding box center [1119, 360] width 80 height 9
click at [1109, 396] on article "Fecha de creación 25/08/2025 Validez 24/09/2025 Días de entrega 4 dias" at bounding box center [1076, 374] width 183 height 56
click at [734, 435] on div at bounding box center [590, 280] width 1181 height 560
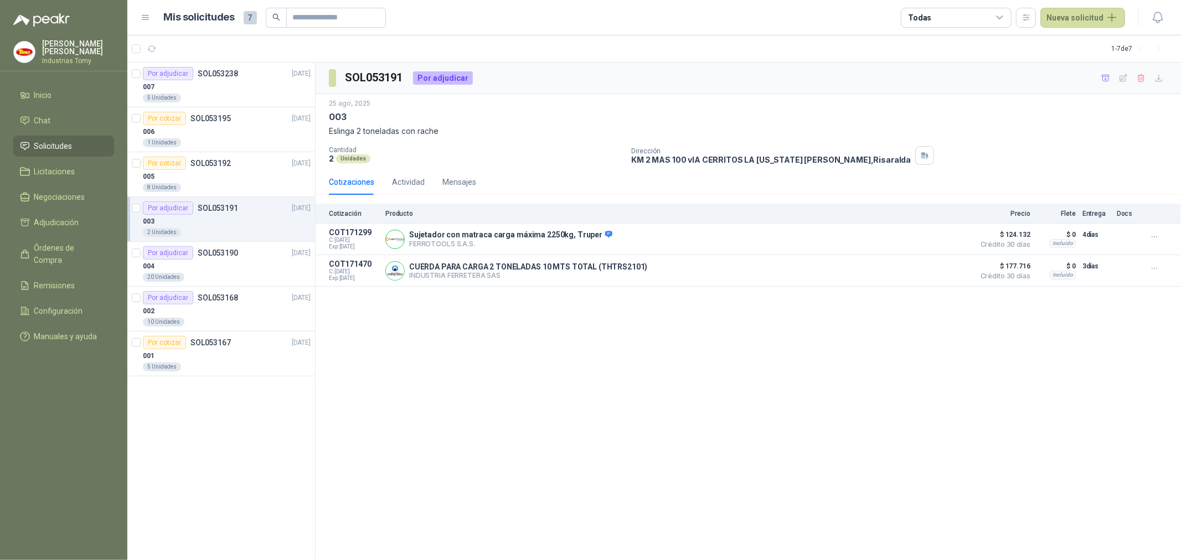
click at [656, 406] on div "SOL053191 Por adjudicar [DATE] 003 Eslinga 2 toneladas con rache Cantidad 2 Uni…" at bounding box center [749, 312] width 866 height 498
click at [544, 272] on p "INDUSTRIA FERRETERA SAS" at bounding box center [528, 275] width 238 height 8
click at [418, 275] on p "INDUSTRIA FERRETERA SAS" at bounding box center [528, 275] width 238 height 8
click at [934, 270] on button "Detalles" at bounding box center [942, 271] width 52 height 15
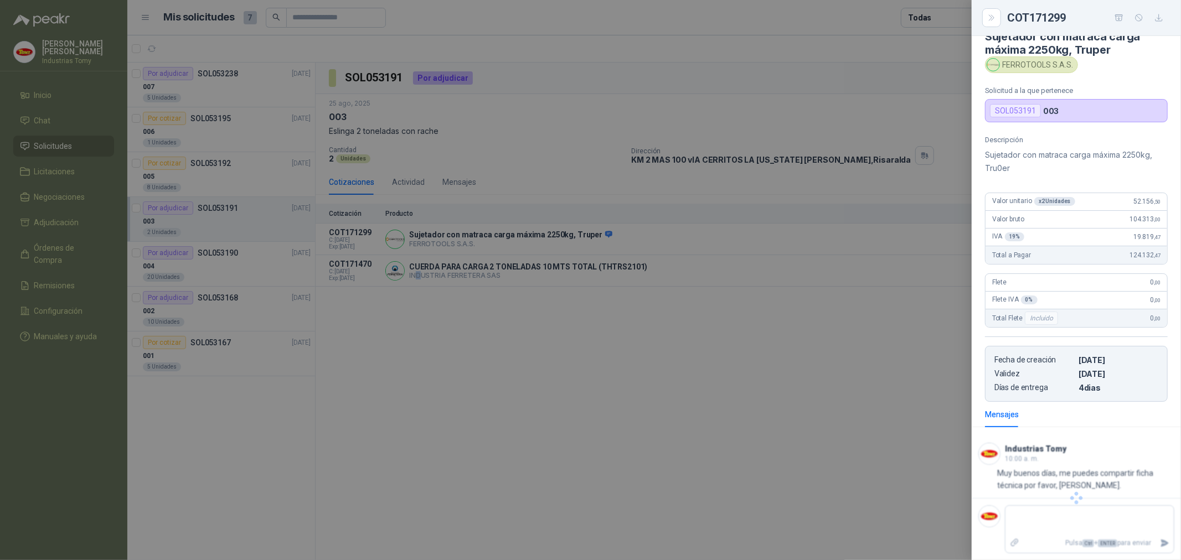
scroll to position [0, 0]
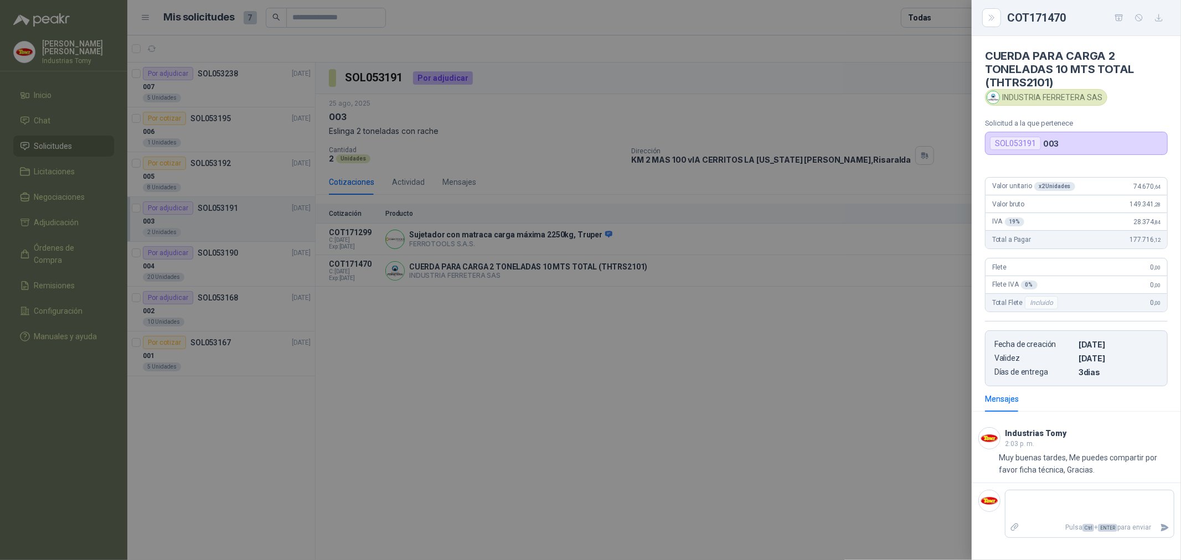
drag, startPoint x: 986, startPoint y: 75, endPoint x: 1128, endPoint y: 61, distance: 142.9
click at [1128, 61] on h4 "CUERDA PARA CARGA 2 TONELADAS 10 MTS TOTAL (THTRS2101)" at bounding box center [1076, 69] width 183 height 40
drag, startPoint x: 1128, startPoint y: 61, endPoint x: 1054, endPoint y: 80, distance: 75.9
click at [1126, 63] on h4 "CUERDA PARA CARGA 2 TONELADAS 10 MTS TOTAL (THTRS2101)" at bounding box center [1076, 69] width 183 height 40
drag, startPoint x: 1055, startPoint y: 81, endPoint x: 985, endPoint y: 52, distance: 76.4
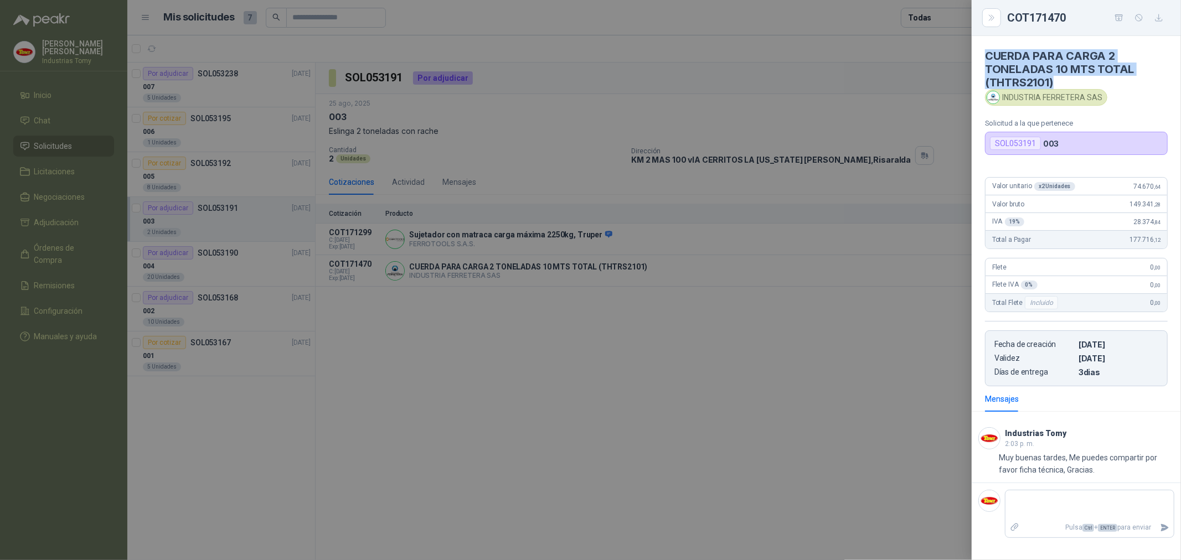
click at [985, 52] on h4 "CUERDA PARA CARGA 2 TONELADAS 10 MTS TOTAL (THTRS2101)" at bounding box center [1076, 69] width 183 height 40
copy h4 "CUERDA PARA CARGA 2 TONELADAS 10 MTS TOTAL (THTRS2101)"
click at [563, 342] on div at bounding box center [590, 280] width 1181 height 560
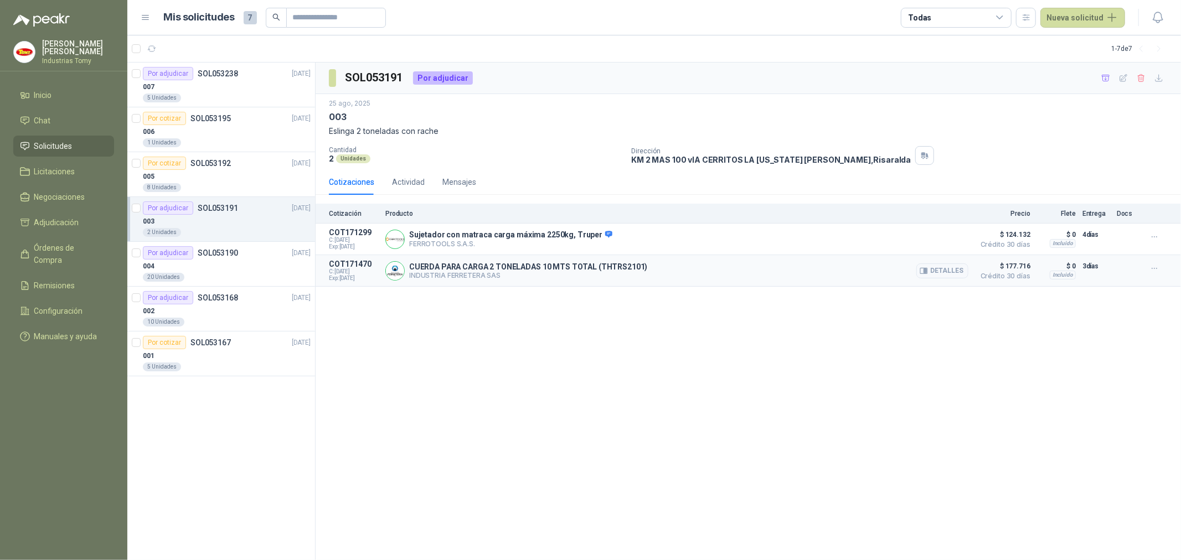
click at [1016, 273] on span "Crédito 30 días" at bounding box center [1002, 276] width 55 height 7
click at [934, 270] on button "Detalles" at bounding box center [942, 271] width 52 height 15
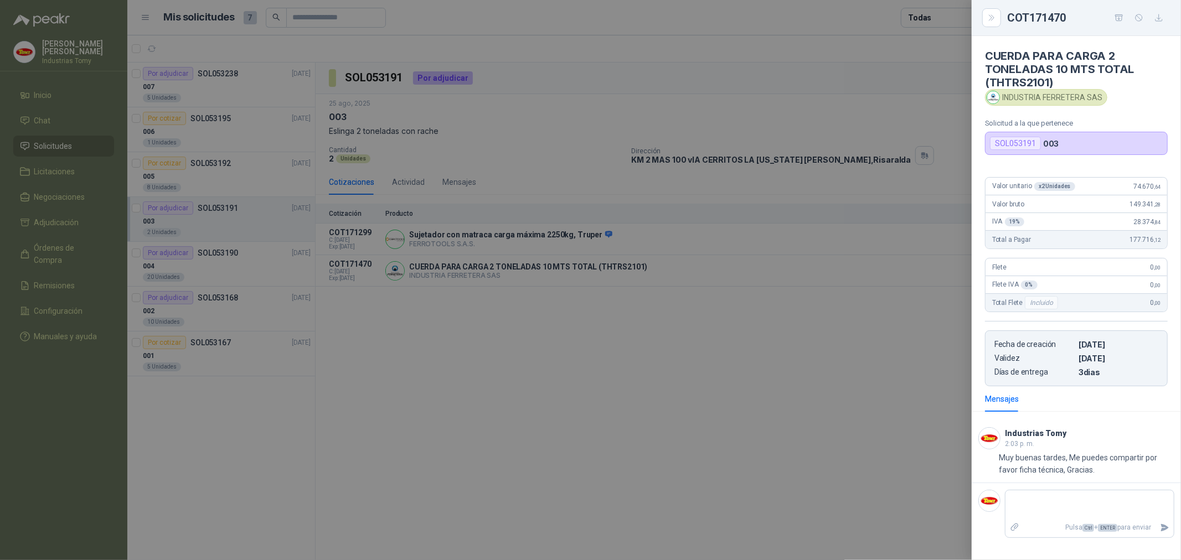
click at [552, 404] on div at bounding box center [590, 280] width 1181 height 560
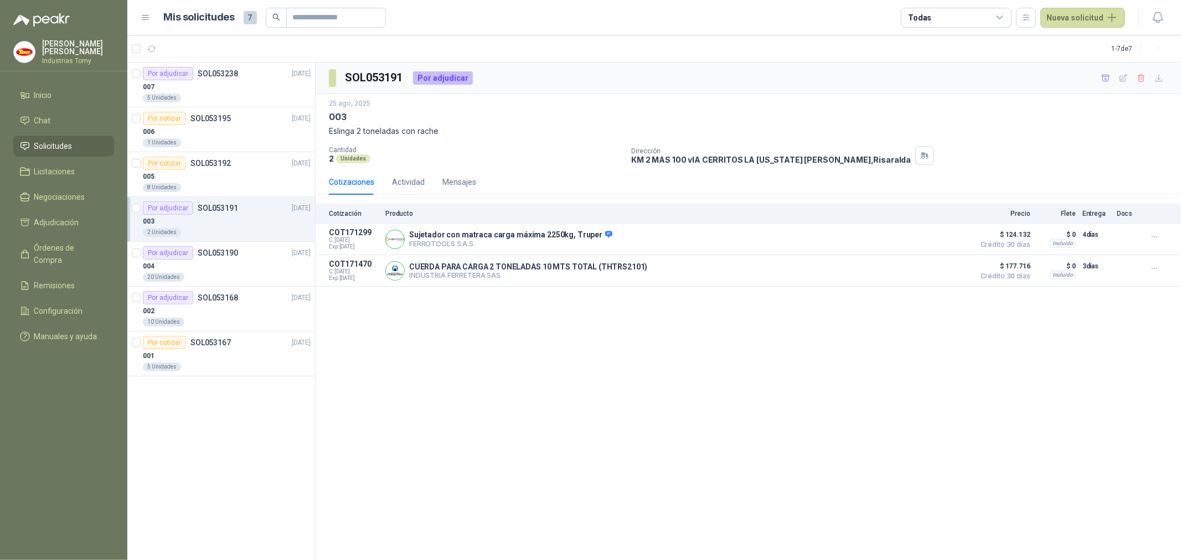
click at [608, 355] on div "SOL053191 Por adjudicar [DATE] 003 Eslinga 2 toneladas con rache Cantidad 2 Uni…" at bounding box center [749, 312] width 866 height 498
click at [440, 381] on div "SOL053191 Por adjudicar [DATE] 003 Eslinga 2 toneladas con rache Cantidad 2 Uni…" at bounding box center [749, 312] width 866 height 498
click at [610, 402] on div "SOL053191 Por adjudicar [DATE] 003 Eslinga 2 toneladas con rache Cantidad 2 Uni…" at bounding box center [749, 312] width 866 height 498
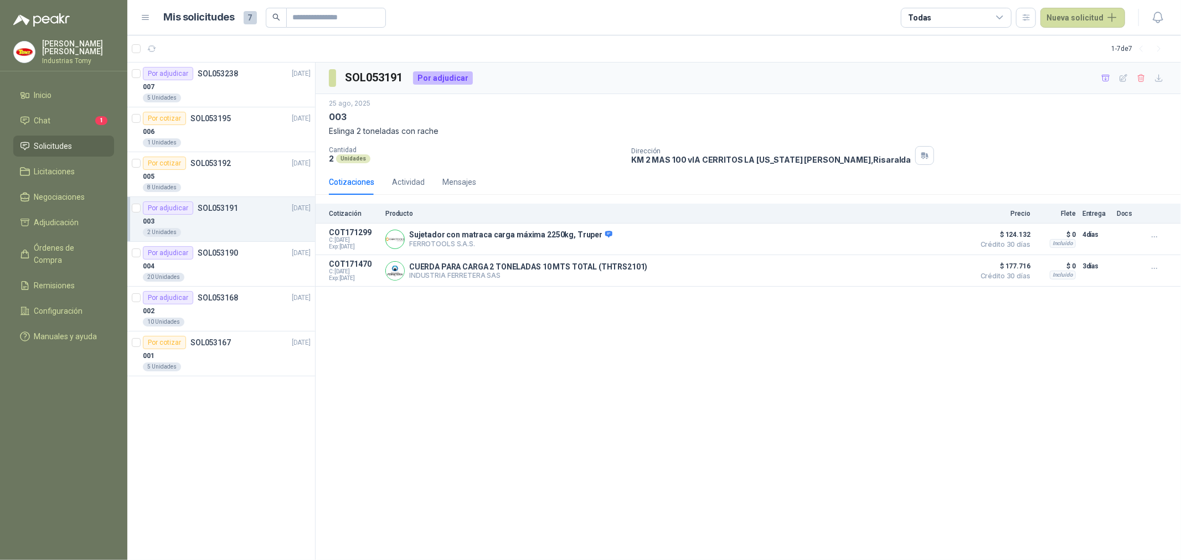
click at [610, 402] on div "SOL053191 Por adjudicar [DATE] 003 Eslinga 2 toneladas con rache Cantidad 2 Uni…" at bounding box center [749, 312] width 866 height 498
click at [612, 395] on div "SOL053191 Por adjudicar [DATE] 003 Eslinga 2 toneladas con rache Cantidad 2 Uni…" at bounding box center [749, 312] width 866 height 498
click at [480, 350] on div "SOL053191 Por adjudicar [DATE] 003 Eslinga 2 toneladas con rache Cantidad 2 Uni…" at bounding box center [749, 312] width 866 height 498
click at [455, 395] on div "SOL053191 Por adjudicar [DATE] 003 Eslinga 2 toneladas con rache Cantidad 2 Uni…" at bounding box center [749, 312] width 866 height 498
click at [530, 409] on div "SOL053191 Por adjudicar [DATE] 003 Eslinga 2 toneladas con rache Cantidad 2 Uni…" at bounding box center [749, 312] width 866 height 498
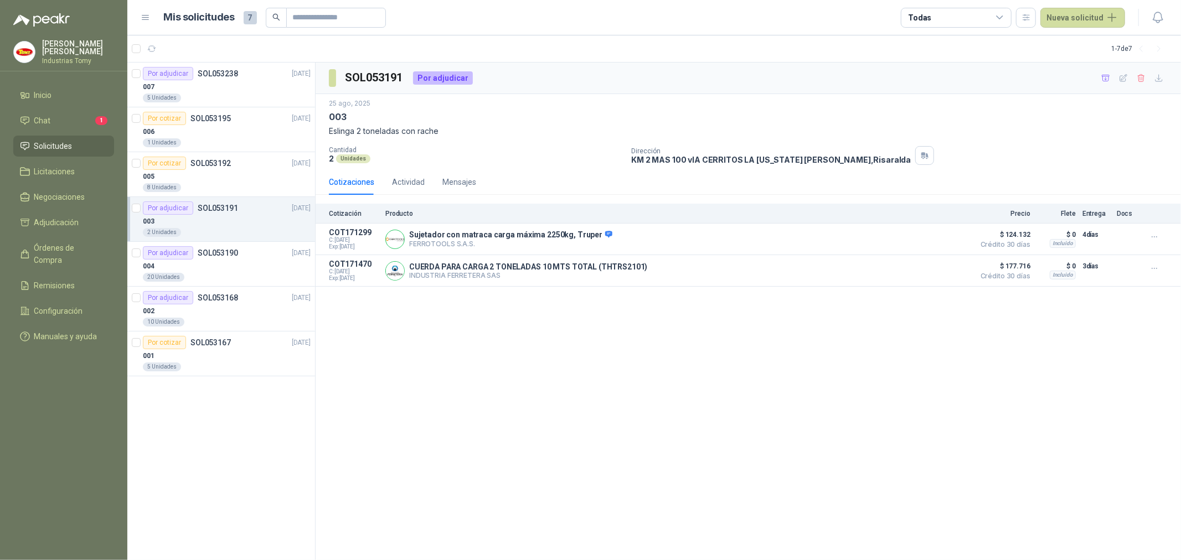
click at [539, 371] on div "SOL053191 Por adjudicar [DATE] 003 Eslinga 2 toneladas con rache Cantidad 2 Uni…" at bounding box center [749, 312] width 866 height 498
click at [507, 350] on div "SOL053191 Por adjudicar [DATE] 003 Eslinga 2 toneladas con rache Cantidad 2 Uni…" at bounding box center [749, 312] width 866 height 498
click at [445, 430] on div "SOL053191 Por adjudicar [DATE] 003 Eslinga 2 toneladas con rache Cantidad 2 Uni…" at bounding box center [749, 312] width 866 height 498
click at [548, 488] on div "SOL053191 Por adjudicar [DATE] 003 Eslinga 2 toneladas con rache Cantidad 2 Uni…" at bounding box center [749, 312] width 866 height 498
click at [680, 362] on div "SOL053191 Por adjudicar [DATE] 003 Eslinga 2 toneladas con rache Cantidad 2 Uni…" at bounding box center [749, 312] width 866 height 498
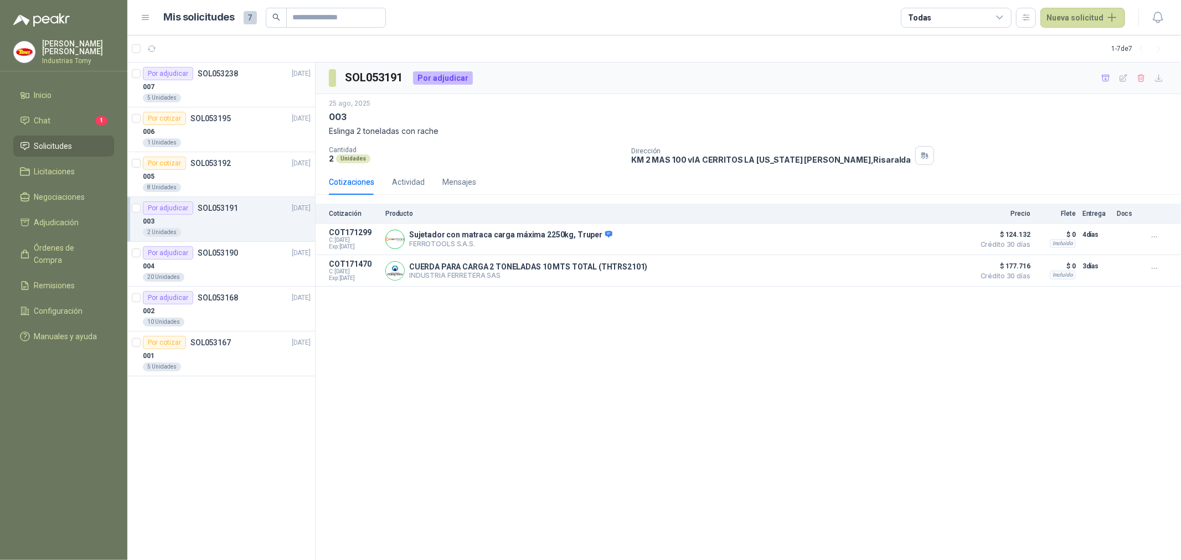
click at [485, 317] on div "SOL053191 Por adjudicar [DATE] 003 Eslinga 2 toneladas con rache Cantidad 2 Uni…" at bounding box center [749, 312] width 866 height 498
click at [444, 441] on div "SOL053191 Por adjudicar [DATE] 003 Eslinga 2 toneladas con rache Cantidad 2 Uni…" at bounding box center [749, 312] width 866 height 498
click at [564, 502] on div "SOL053191 Por adjudicar [DATE] 003 Eslinga 2 toneladas con rache Cantidad 2 Uni…" at bounding box center [749, 312] width 866 height 498
click at [755, 432] on div "SOL053191 Por adjudicar [DATE] 003 Eslinga 2 toneladas con rache Cantidad 2 Uni…" at bounding box center [749, 312] width 866 height 498
drag, startPoint x: 502, startPoint y: 318, endPoint x: 493, endPoint y: 328, distance: 13.0
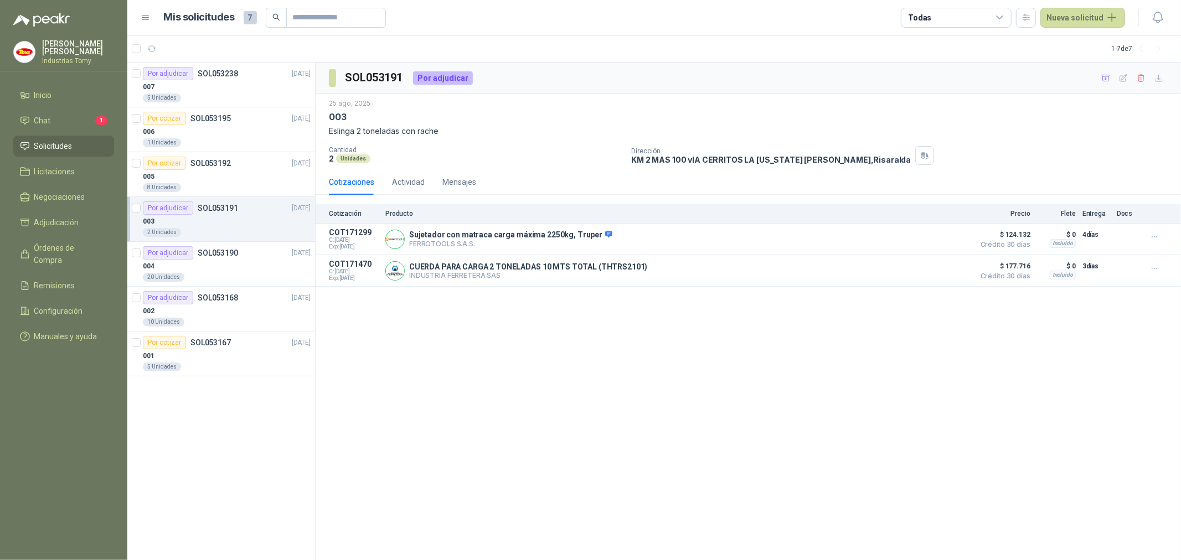
click at [501, 319] on div "SOL053191 Por adjudicar [DATE] 003 Eslinga 2 toneladas con rache Cantidad 2 Uni…" at bounding box center [749, 312] width 866 height 498
click at [324, 446] on div "SOL053191 Por adjudicar [DATE] 003 Eslinga 2 toneladas con rache Cantidad 2 Uni…" at bounding box center [749, 312] width 866 height 498
click at [461, 481] on div "SOL053191 Por adjudicar [DATE] 003 Eslinga 2 toneladas con rache Cantidad 2 Uni…" at bounding box center [749, 312] width 866 height 498
click at [731, 399] on div "SOL053191 Por adjudicar [DATE] 003 Eslinga 2 toneladas con rache Cantidad 2 Uni…" at bounding box center [749, 312] width 866 height 498
click at [54, 123] on li "Chat 1" at bounding box center [63, 121] width 87 height 12
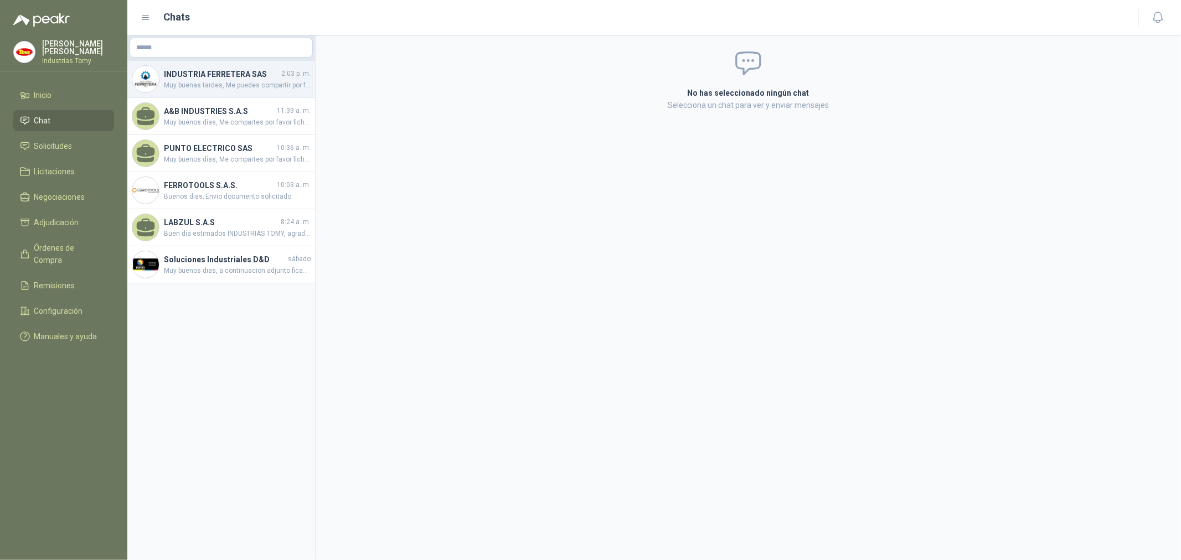
click at [248, 82] on span "Muy buenas tardes, Me puedes compartir por favor ficha técnica, Gracias." at bounding box center [237, 85] width 147 height 11
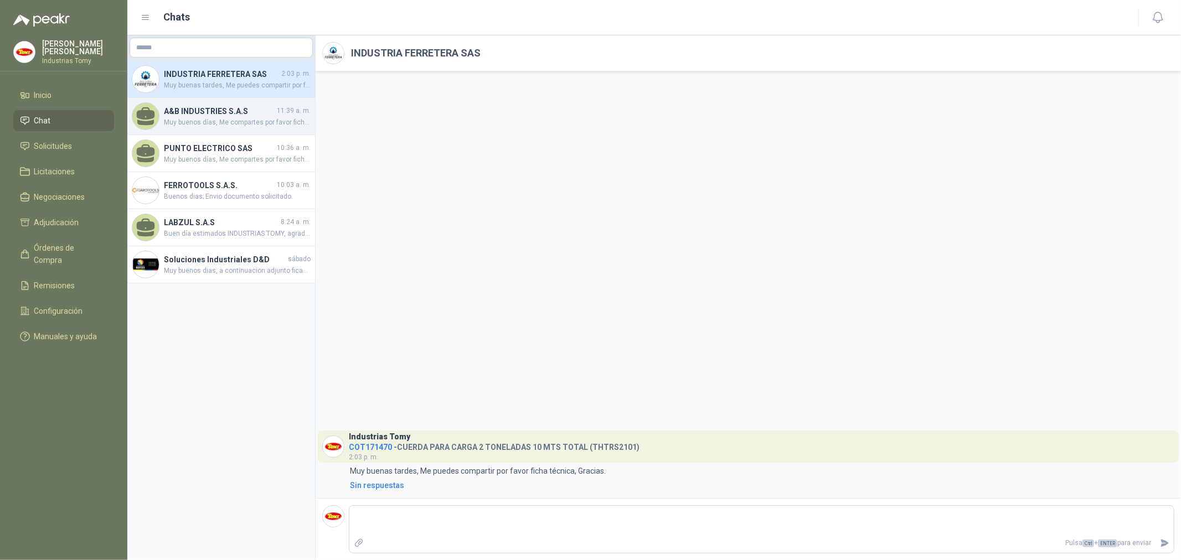
click at [205, 120] on span "Muy buenos días, Me compartes por favor ficha técnica, Gracias." at bounding box center [237, 122] width 147 height 11
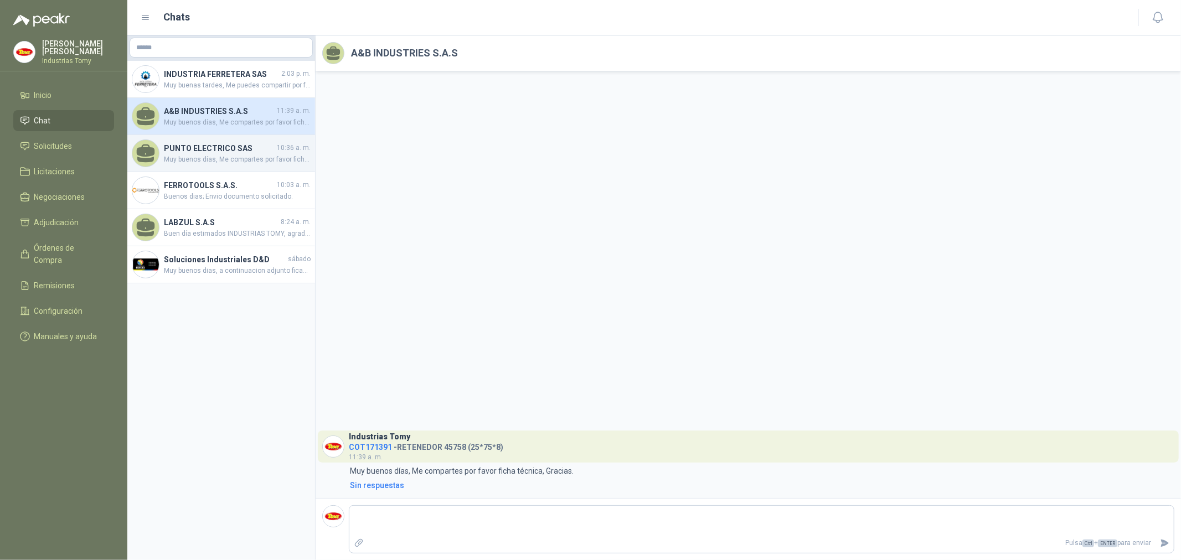
click at [199, 156] on span "Muy buenos días, Me compartes por favor ficha técnica, Muchas gracias." at bounding box center [237, 160] width 147 height 11
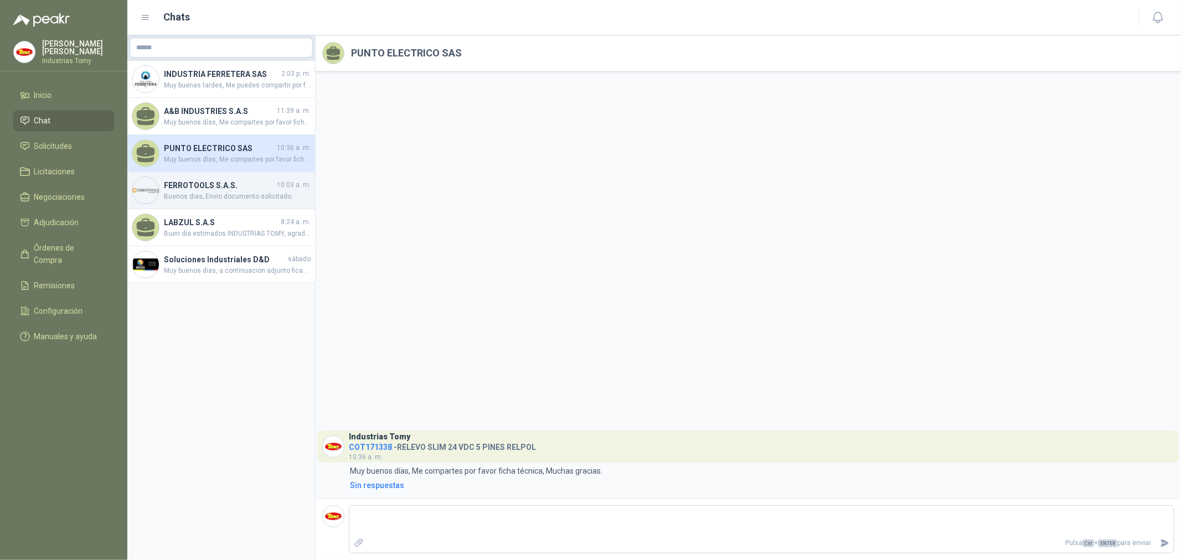
click at [207, 192] on span "Buenos dias; Envio documento solicitado." at bounding box center [237, 197] width 147 height 11
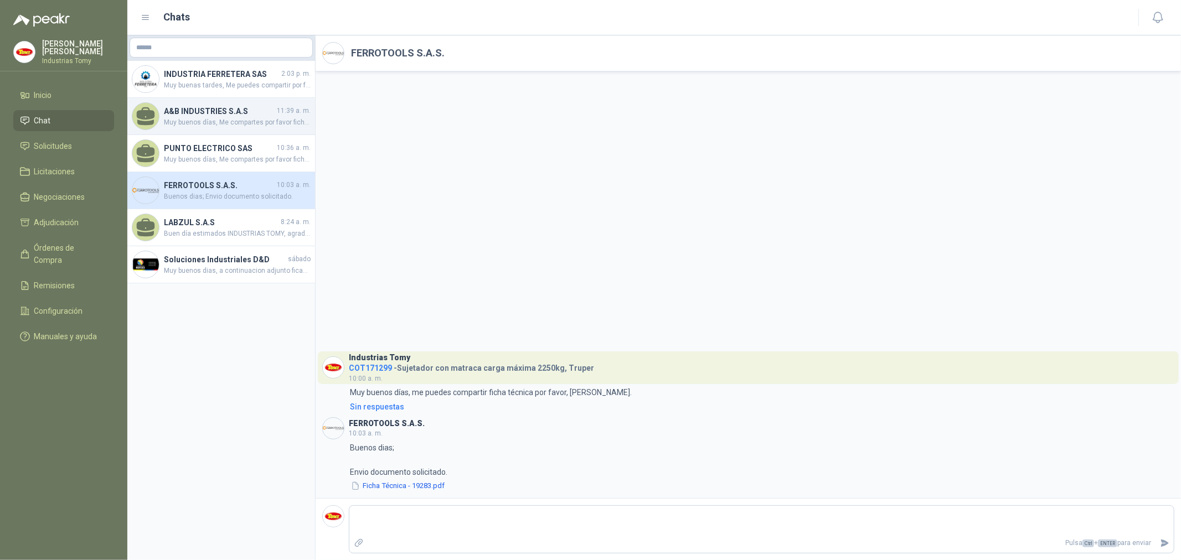
click at [224, 104] on div "A&B INDUSTRIES S.A.S 11:39 a. m. Muy buenos días, Me compartes por favor ficha …" at bounding box center [221, 116] width 188 height 37
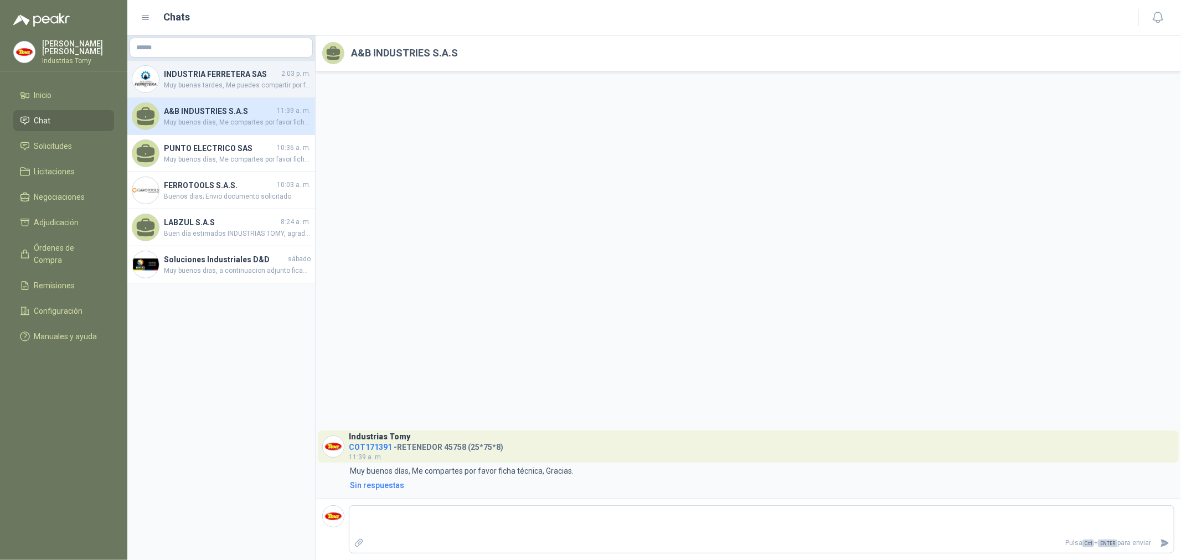
click at [225, 84] on span "Muy buenas tardes, Me puedes compartir por favor ficha técnica, Gracias." at bounding box center [237, 85] width 147 height 11
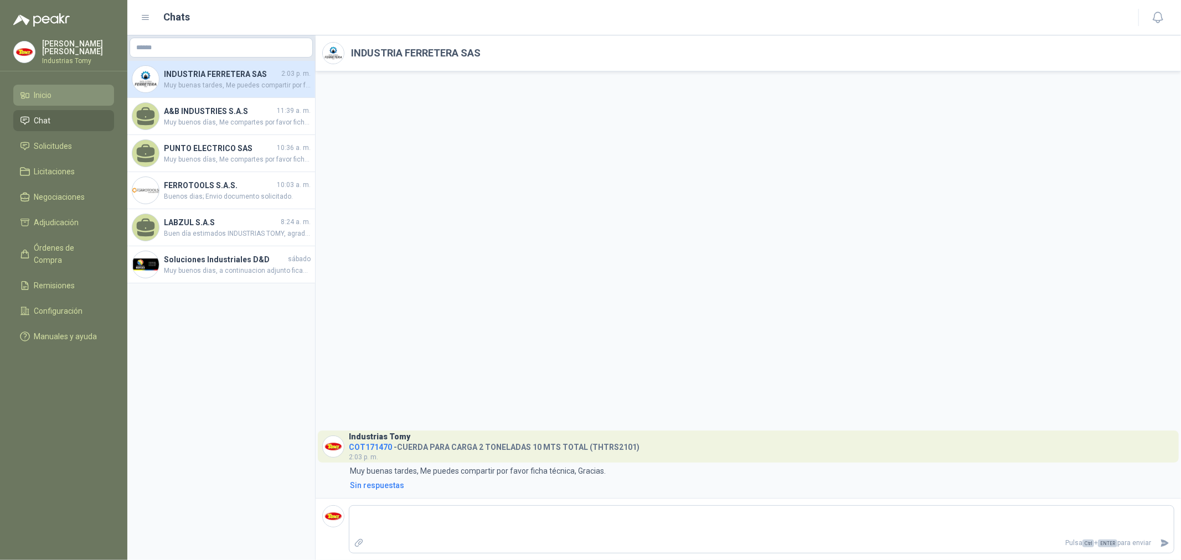
click at [76, 93] on li "Inicio" at bounding box center [63, 95] width 87 height 12
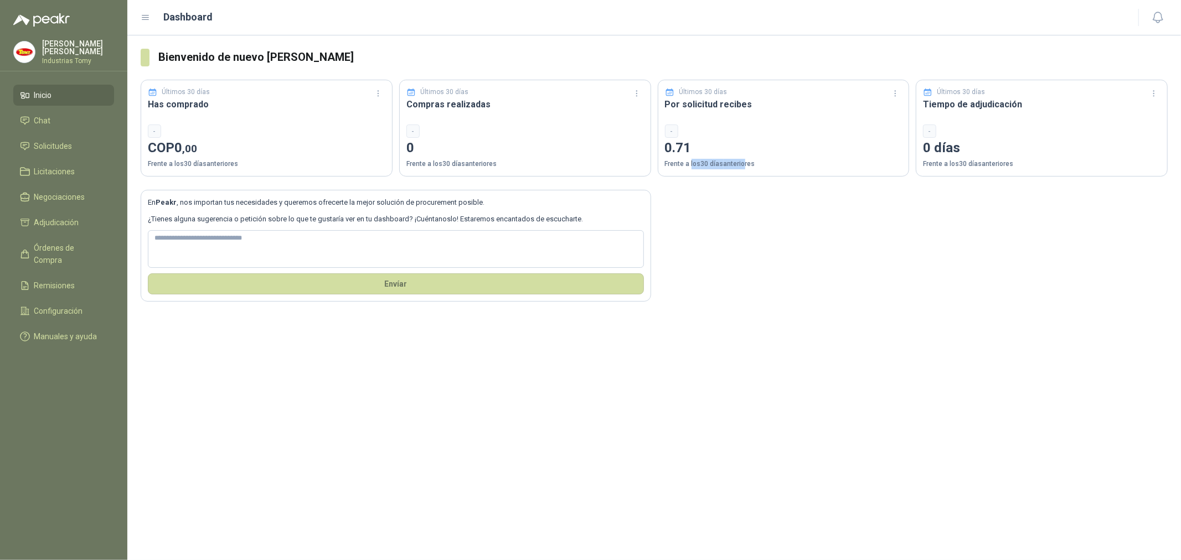
drag, startPoint x: 740, startPoint y: 162, endPoint x: 690, endPoint y: 165, distance: 50.5
click at [690, 165] on p "Frente a los 30 días anteriores" at bounding box center [784, 164] width 238 height 11
click at [74, 150] on li "Solicitudes" at bounding box center [63, 146] width 87 height 12
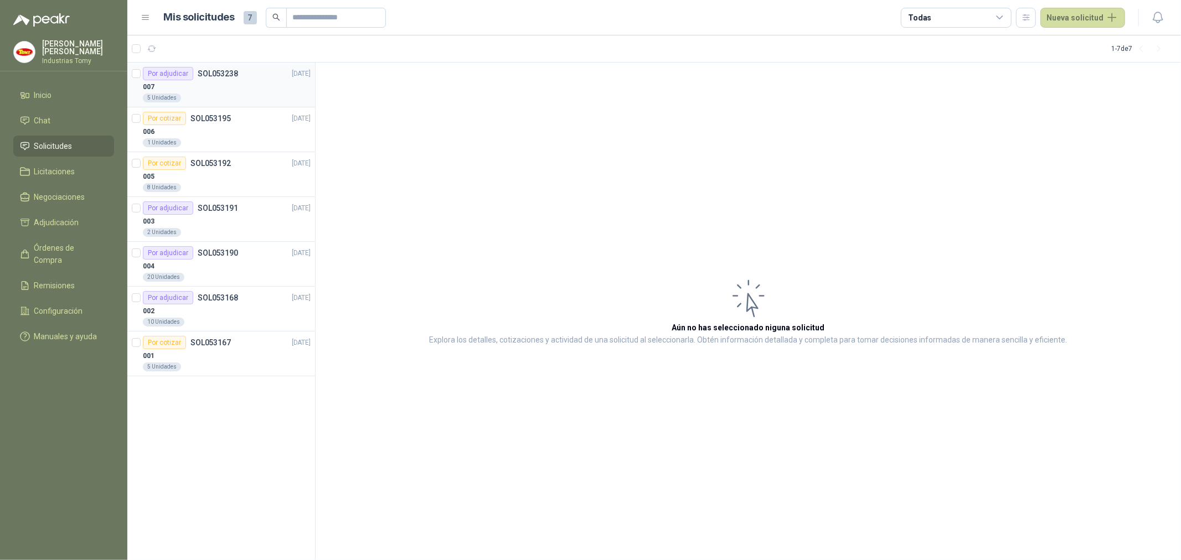
click at [206, 87] on div "007" at bounding box center [227, 86] width 168 height 13
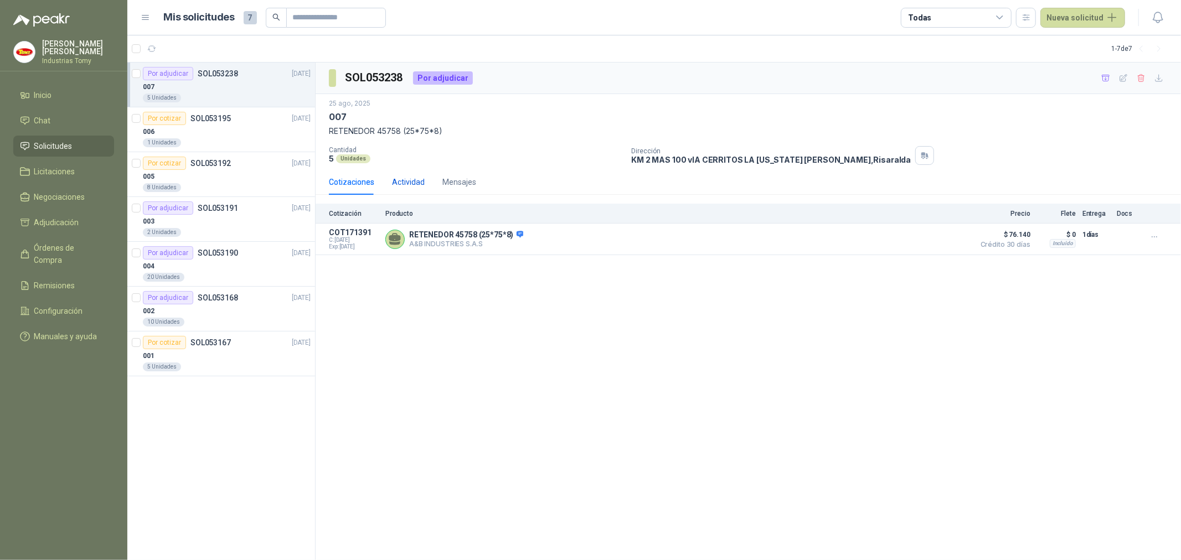
click at [411, 182] on div "Actividad" at bounding box center [408, 182] width 33 height 12
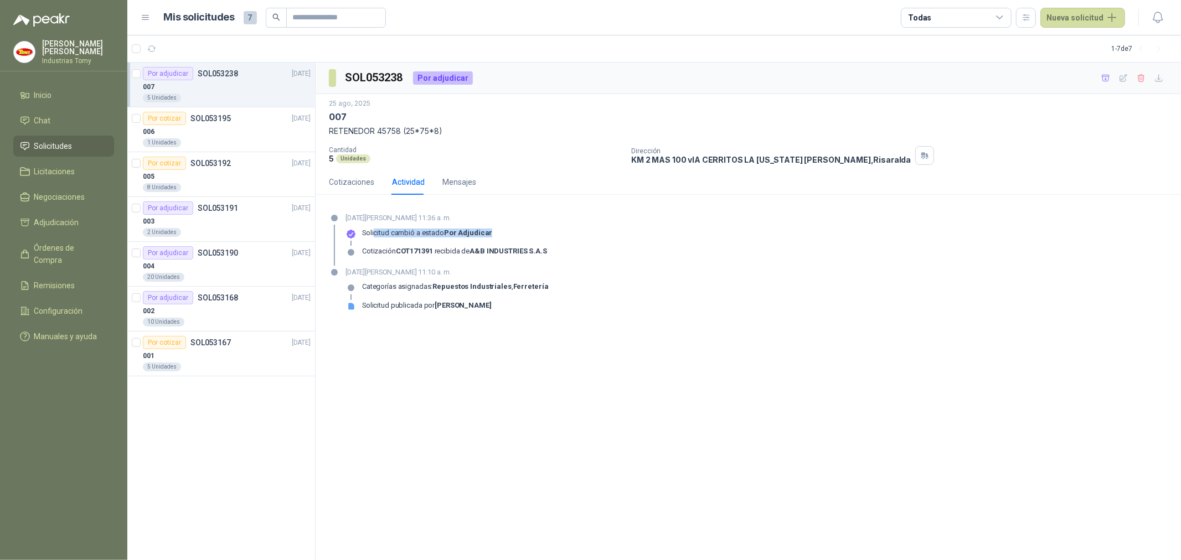
drag, startPoint x: 374, startPoint y: 230, endPoint x: 487, endPoint y: 236, distance: 113.7
click at [487, 236] on p "Solicitud cambió a estado Por adjudicar" at bounding box center [427, 233] width 130 height 9
click at [491, 233] on div "Solicitud cambió a estado Por adjudicar" at bounding box center [447, 238] width 202 height 18
click at [514, 249] on strong "A&B INDUSTRIES S.A.S" at bounding box center [509, 251] width 78 height 8
click at [343, 182] on div "Cotizaciones" at bounding box center [351, 182] width 45 height 12
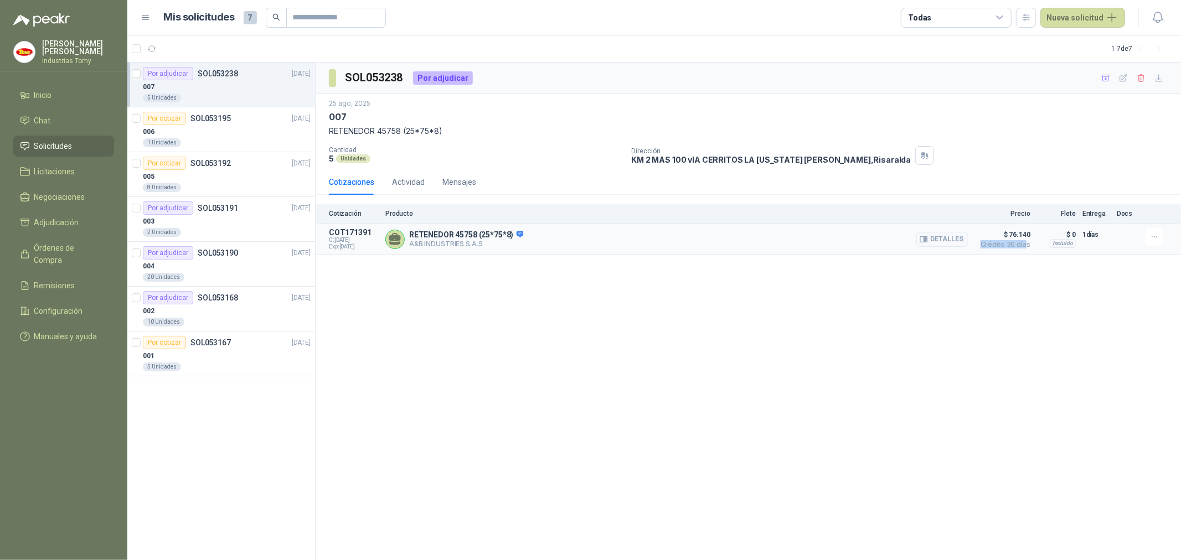
drag, startPoint x: 1026, startPoint y: 244, endPoint x: 974, endPoint y: 253, distance: 53.3
click at [978, 242] on span "Crédito 30 días" at bounding box center [1002, 244] width 55 height 7
click at [976, 281] on div "SOL053238 Por adjudicar [DATE] 007 RETENEDOR 45758 (25*75*8) Cantidad 5 Unidade…" at bounding box center [749, 312] width 866 height 498
click at [635, 333] on div "SOL053238 Por adjudicar [DATE] 007 RETENEDOR 45758 (25*75*8) Cantidad 5 Unidade…" at bounding box center [749, 312] width 866 height 498
click at [634, 327] on div "SOL053238 Por adjudicar [DATE] 007 RETENEDOR 45758 (25*75*8) Cantidad 5 Unidade…" at bounding box center [749, 312] width 866 height 498
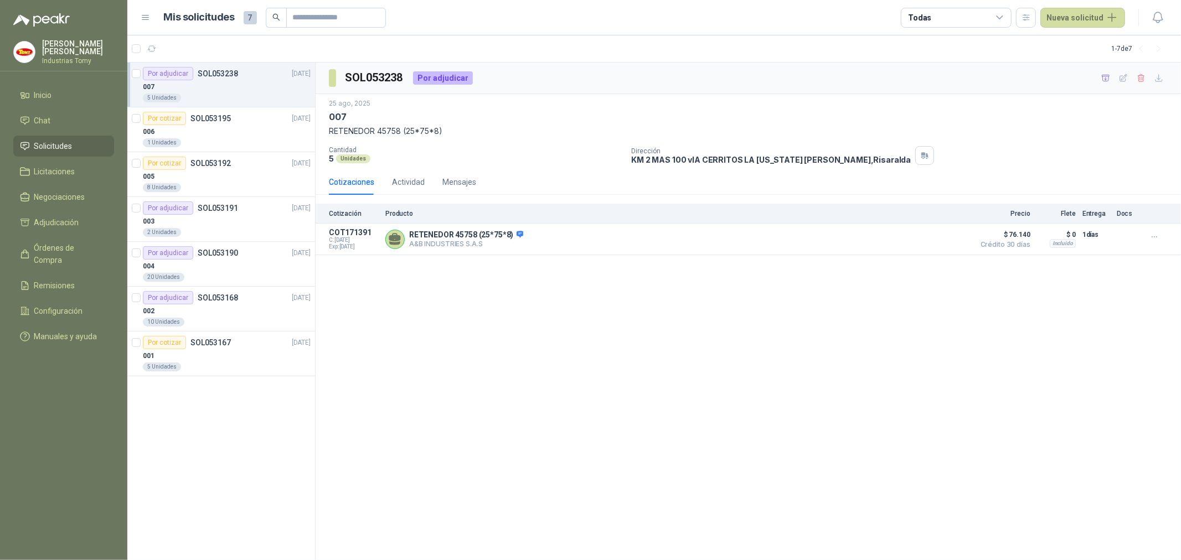
click at [698, 373] on div "SOL053238 Por adjudicar [DATE] 007 RETENEDOR 45758 (25*75*8) Cantidad 5 Unidade…" at bounding box center [749, 312] width 866 height 498
click at [706, 379] on div "SOL053238 Por adjudicar [DATE] 007 RETENEDOR 45758 (25*75*8) Cantidad 5 Unidade…" at bounding box center [749, 312] width 866 height 498
click at [761, 383] on div "SOL053238 Por adjudicar [DATE] 007 RETENEDOR 45758 (25*75*8) Cantidad 5 Unidade…" at bounding box center [749, 312] width 866 height 498
click at [654, 456] on div "SOL053238 Por adjudicar [DATE] 007 RETENEDOR 45758 (25*75*8) Cantidad 5 Unidade…" at bounding box center [749, 312] width 866 height 498
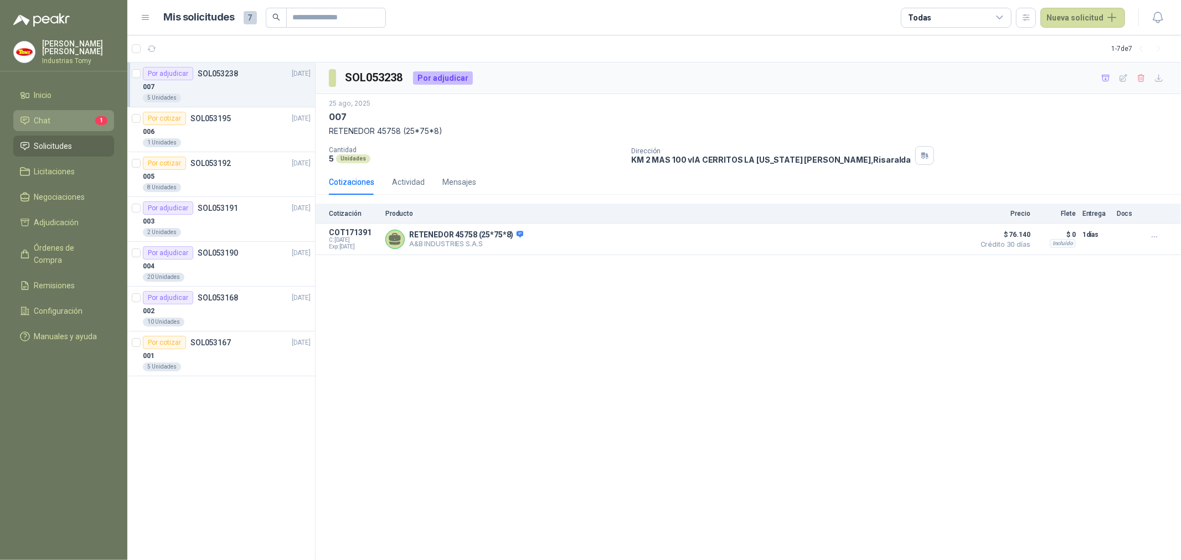
click at [100, 118] on span "1" at bounding box center [101, 120] width 12 height 9
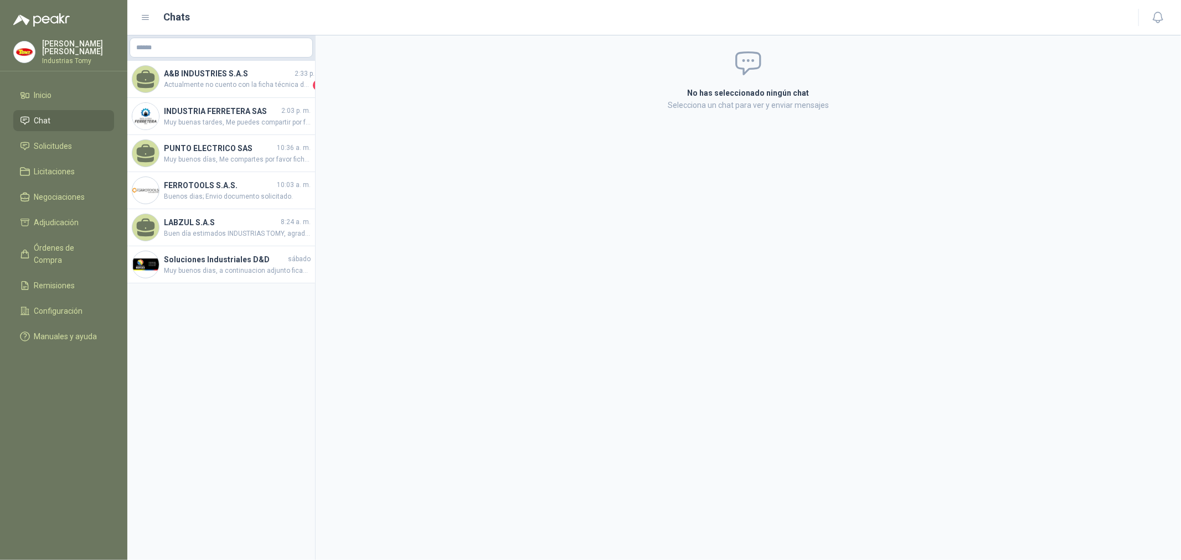
drag, startPoint x: 316, startPoint y: 47, endPoint x: 340, endPoint y: 50, distance: 24.6
click at [341, 49] on div "No has seleccionado ningún chat Selecciona un chat para ver y enviar mensajes" at bounding box center [749, 79] width 866 height 89
click at [277, 74] on h4 "A&B INDUSTRIES S.A.S" at bounding box center [228, 74] width 128 height 12
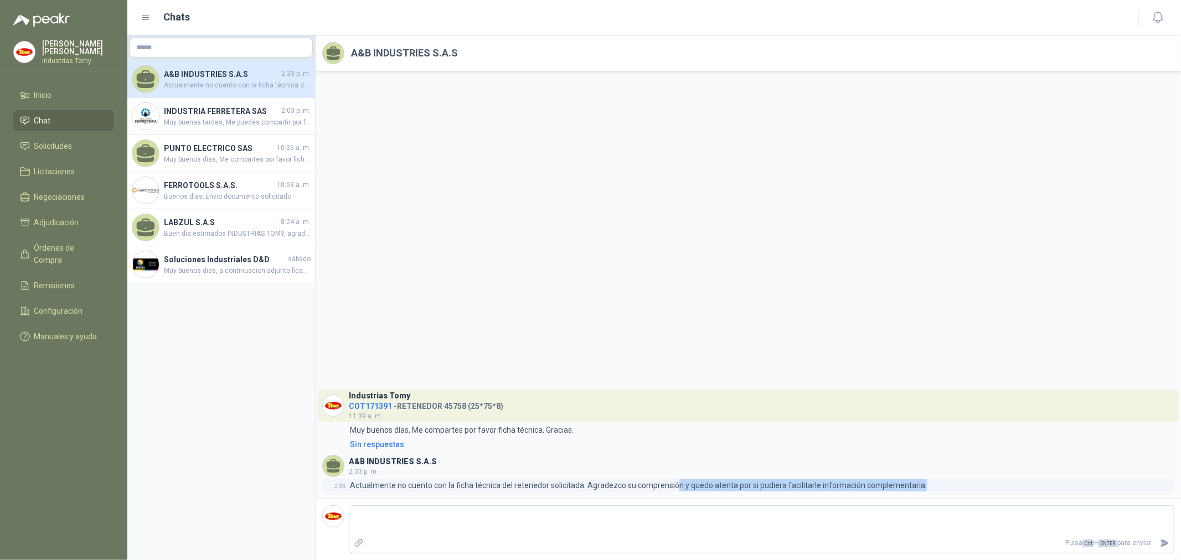
drag, startPoint x: 720, startPoint y: 490, endPoint x: 951, endPoint y: 491, distance: 231.5
click at [951, 490] on div "2:33 Actualmente no cuento con la ficha técnica del retenedor solicitada. Agrad…" at bounding box center [748, 486] width 852 height 12
click at [613, 279] on div "Industrias Tomy COT171391 - RETENEDOR 45758 (25*75*8) 11:39 a. m. 11:39 Muy bue…" at bounding box center [749, 284] width 866 height 427
click at [78, 155] on link "Solicitudes" at bounding box center [63, 146] width 101 height 21
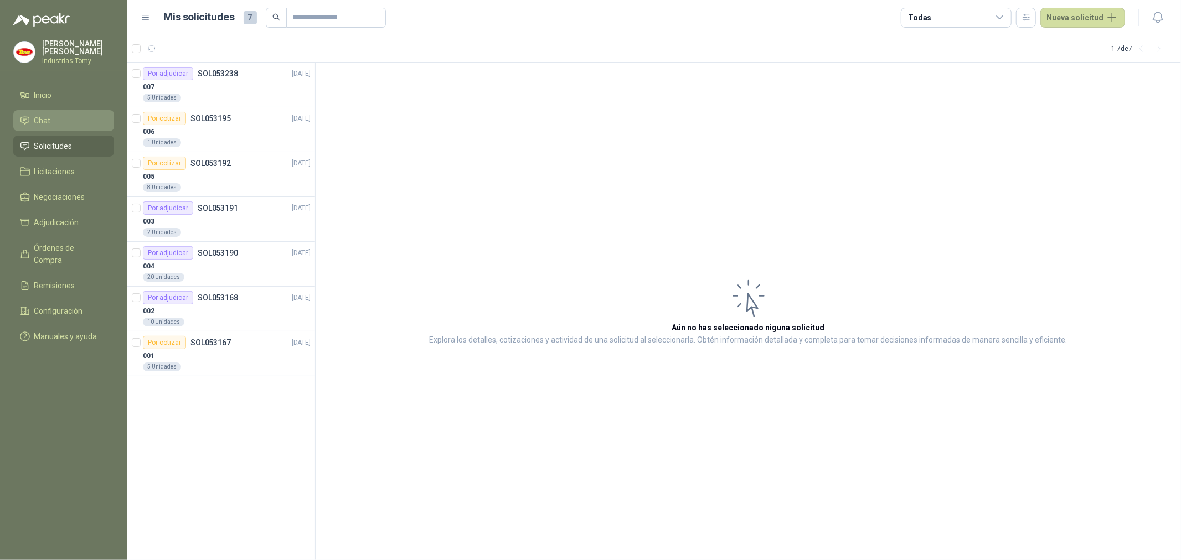
click at [54, 120] on li "Chat" at bounding box center [63, 121] width 87 height 12
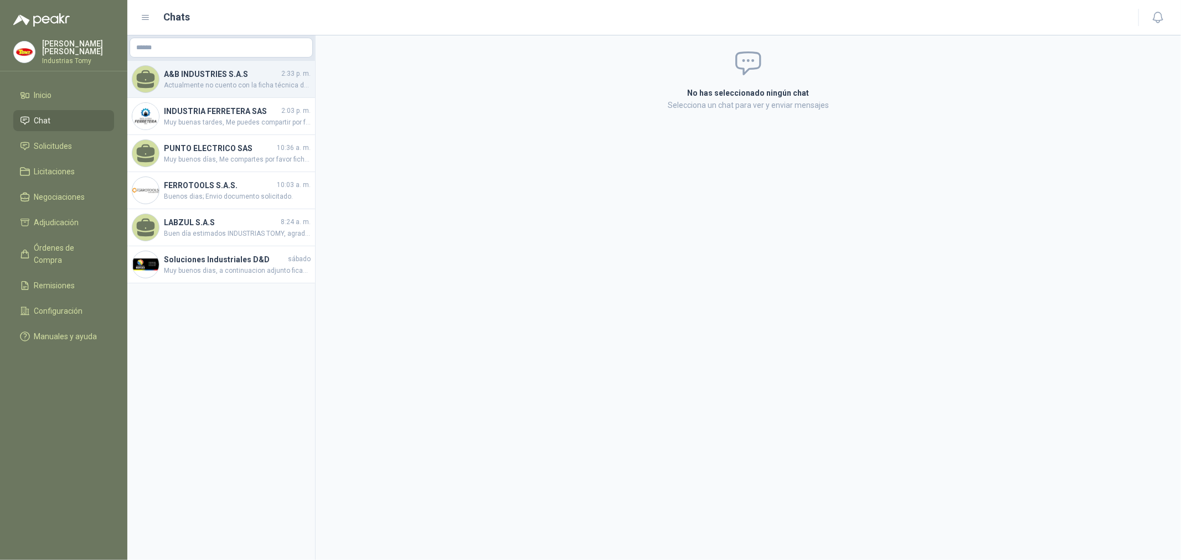
click at [235, 87] on span "Actualmente no cuento con la ficha técnica del retenedor solicitada. Agradezco …" at bounding box center [237, 85] width 147 height 11
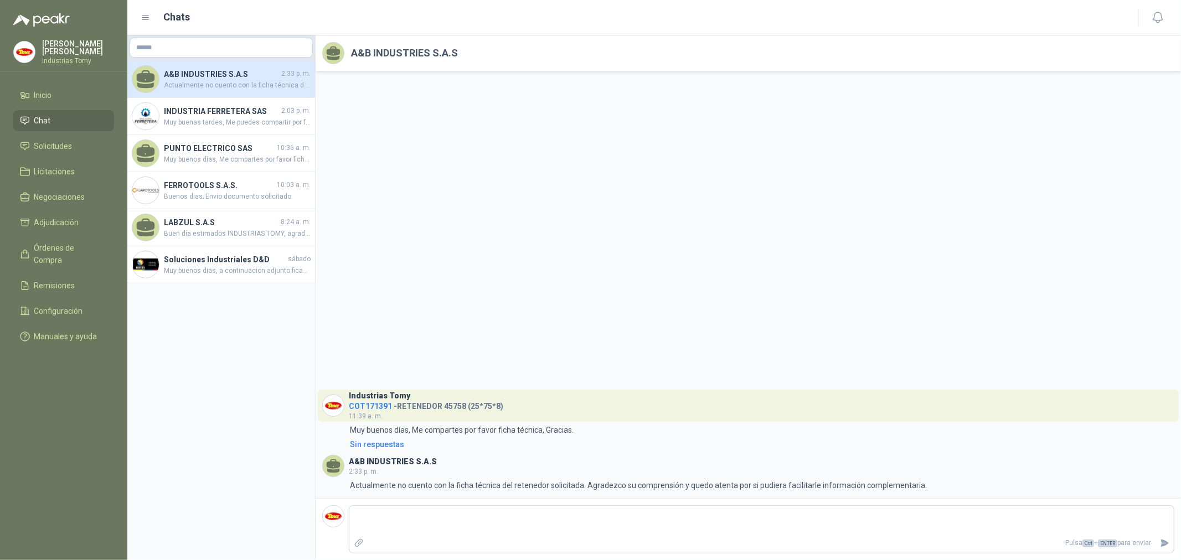
click at [466, 188] on div "Industrias Tomy COT171391 - RETENEDOR 45758 (25*75*8) 11:39 a. m. 11:39 Muy bue…" at bounding box center [749, 284] width 866 height 427
click at [833, 381] on div "Industrias Tomy COT171391 - RETENEDOR 45758 (25*75*8) 11:39 a. m. 11:39 Muy bue…" at bounding box center [749, 284] width 866 height 427
click at [570, 176] on div "Industrias Tomy COT171391 - RETENEDOR 45758 (25*75*8) 11:39 a. m. 11:39 Muy bue…" at bounding box center [749, 284] width 866 height 427
click at [79, 115] on li "Chat" at bounding box center [63, 121] width 87 height 12
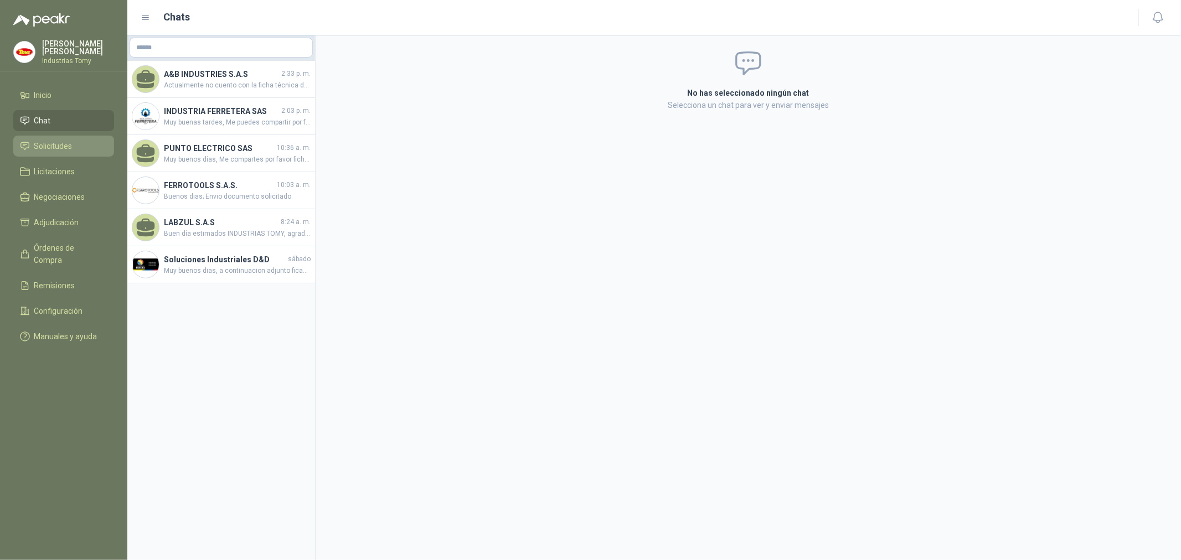
click at [51, 141] on span "Solicitudes" at bounding box center [53, 146] width 38 height 12
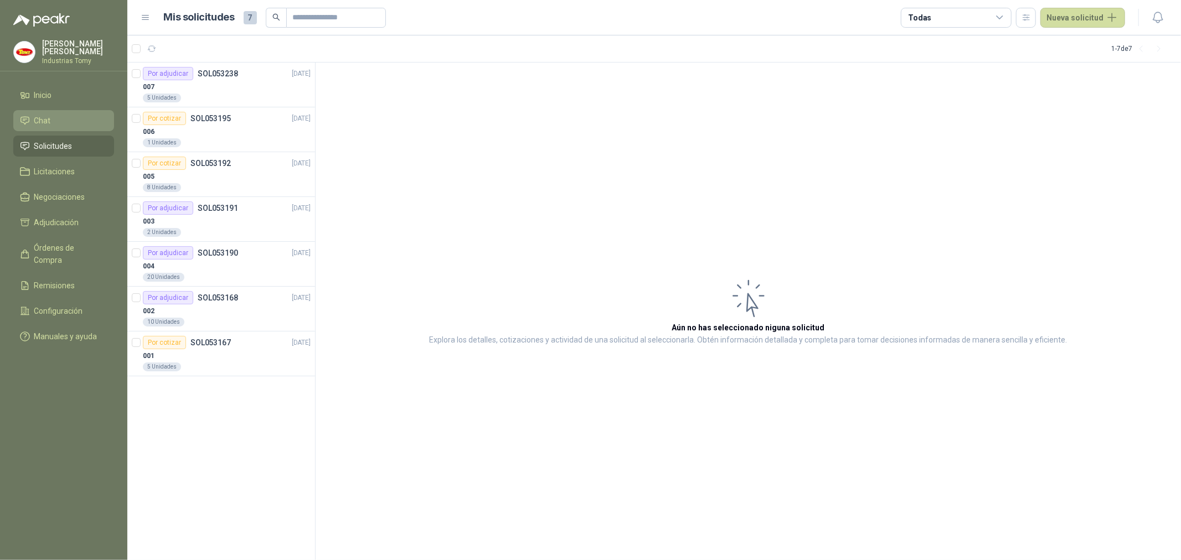
click at [81, 117] on li "Chat" at bounding box center [63, 121] width 87 height 12
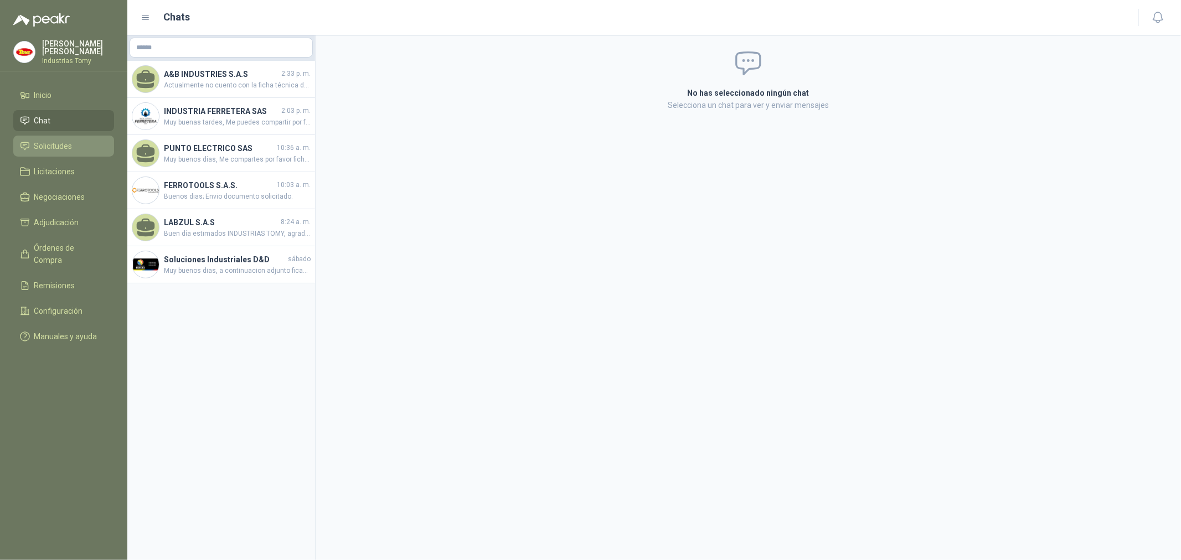
click at [75, 140] on li "Solicitudes" at bounding box center [63, 146] width 87 height 12
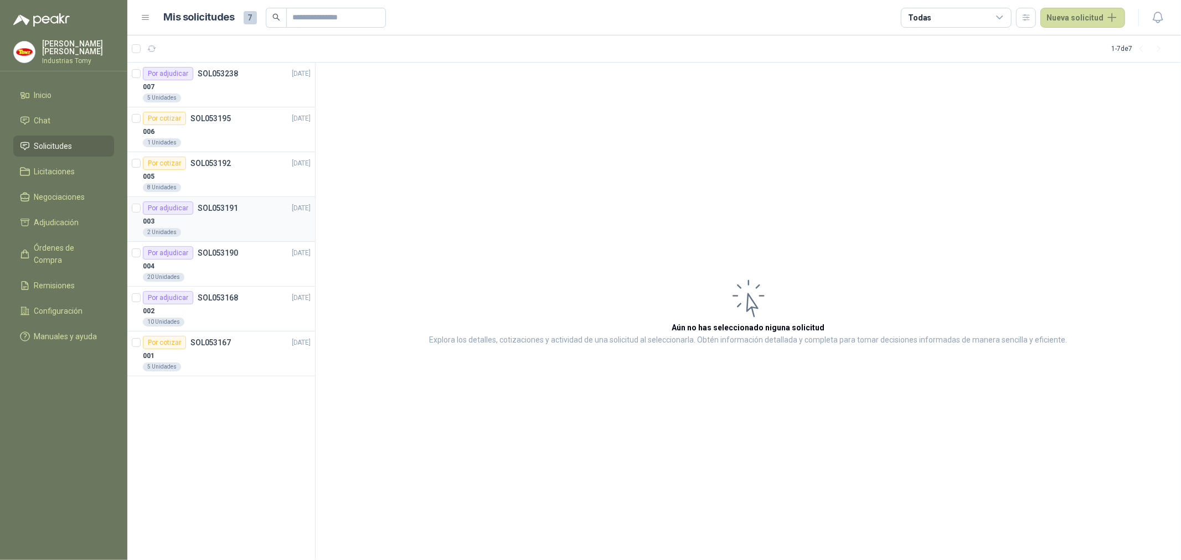
click at [254, 212] on div "Por adjudicar SOL053191 25/08/25" at bounding box center [227, 208] width 168 height 13
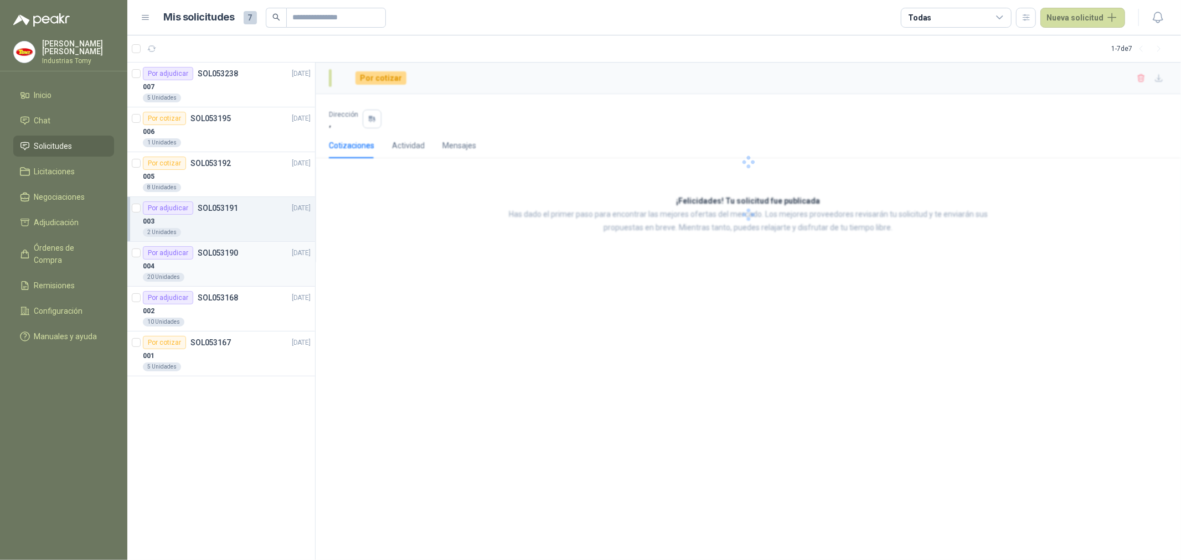
click at [248, 260] on div "004" at bounding box center [227, 266] width 168 height 13
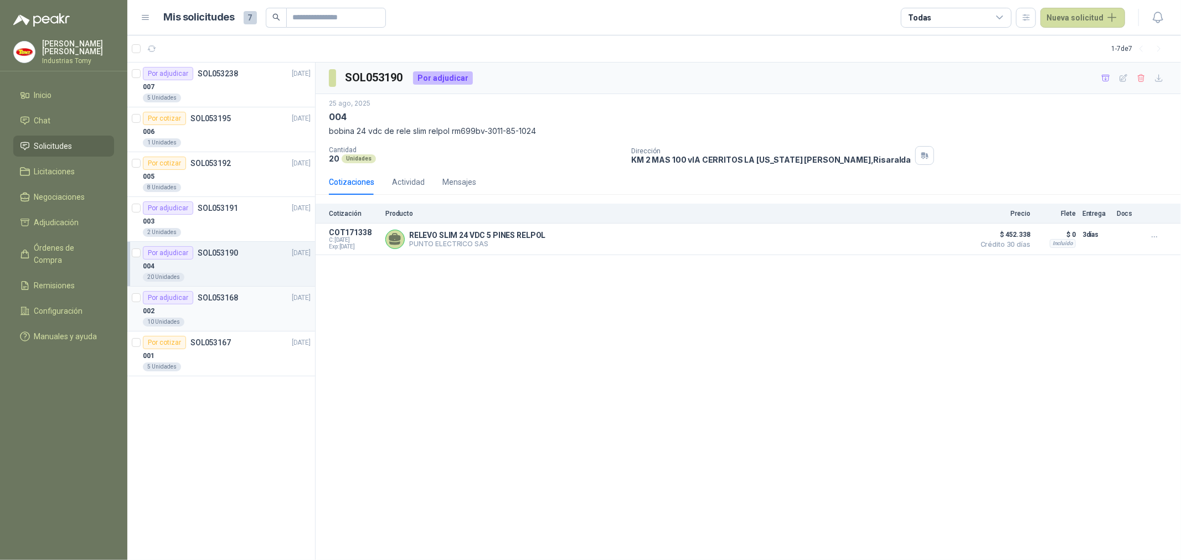
click at [230, 312] on div "002" at bounding box center [227, 311] width 168 height 13
click at [217, 92] on div "007" at bounding box center [227, 86] width 168 height 13
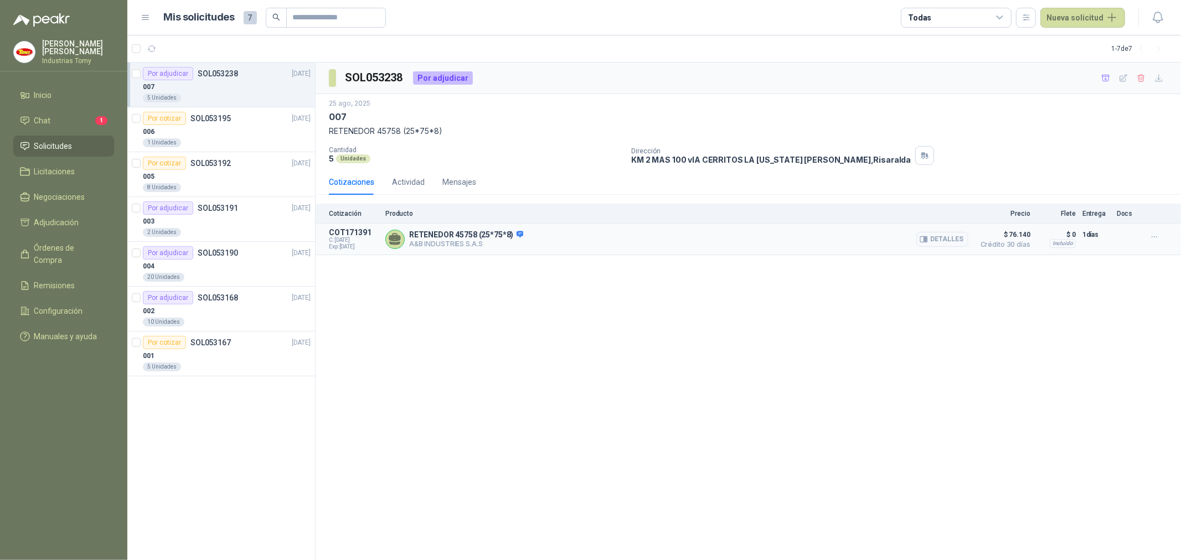
click at [571, 245] on div "RETENEDOR 45758 (25*75*8) A&B INDUSTRIES S.A.S Detalles" at bounding box center [676, 239] width 583 height 22
click at [951, 239] on button "Detalles" at bounding box center [942, 239] width 52 height 15
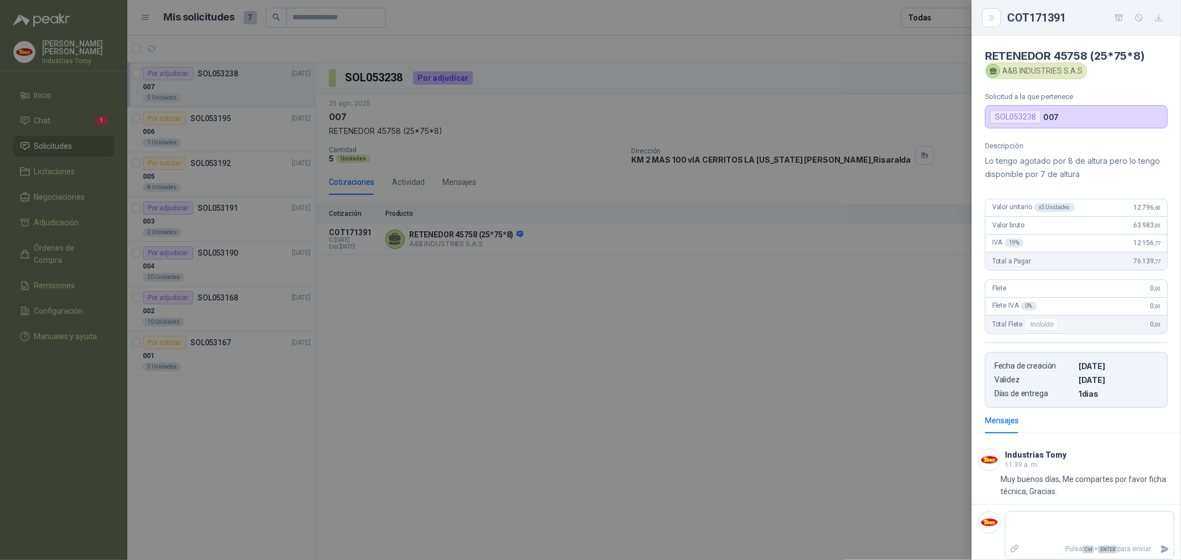
click at [1094, 158] on p "Lo tengo agotado por 8 de altura pero lo tengo disponible por 7 de altura" at bounding box center [1076, 168] width 183 height 27
drag, startPoint x: 691, startPoint y: 357, endPoint x: 672, endPoint y: 315, distance: 45.9
click at [682, 338] on div at bounding box center [590, 280] width 1181 height 560
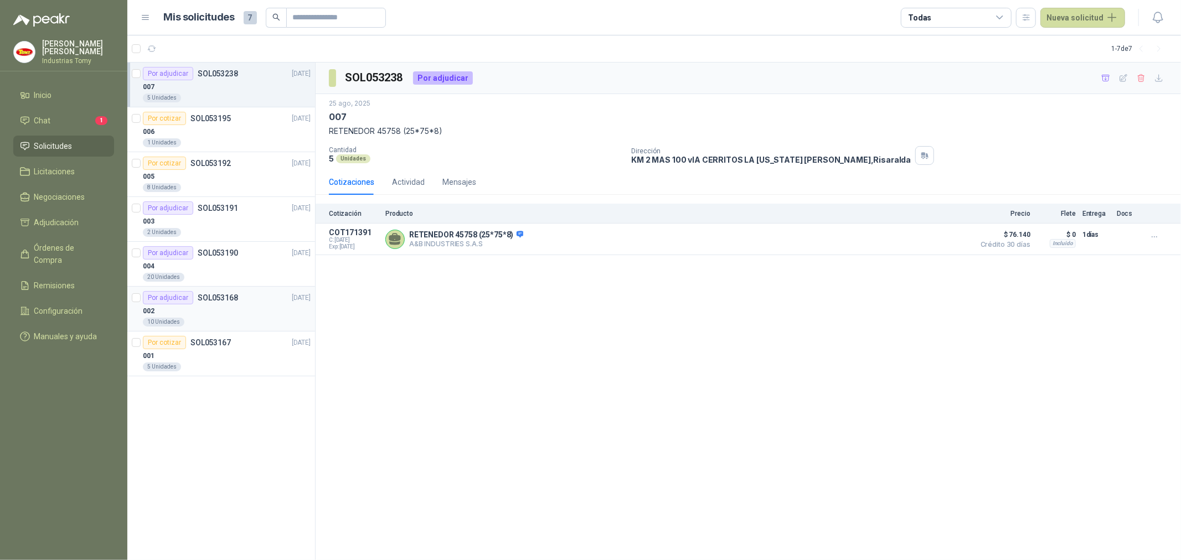
drag, startPoint x: 199, startPoint y: 307, endPoint x: 206, endPoint y: 291, distance: 17.9
click at [200, 307] on div "002" at bounding box center [227, 311] width 168 height 13
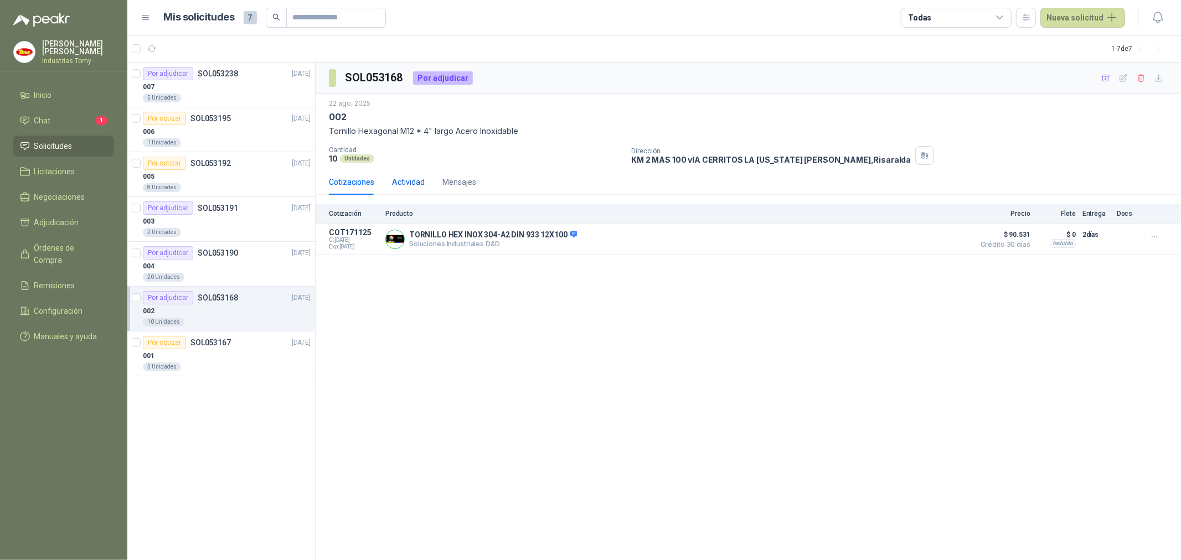
click at [416, 185] on div "Actividad" at bounding box center [408, 182] width 33 height 12
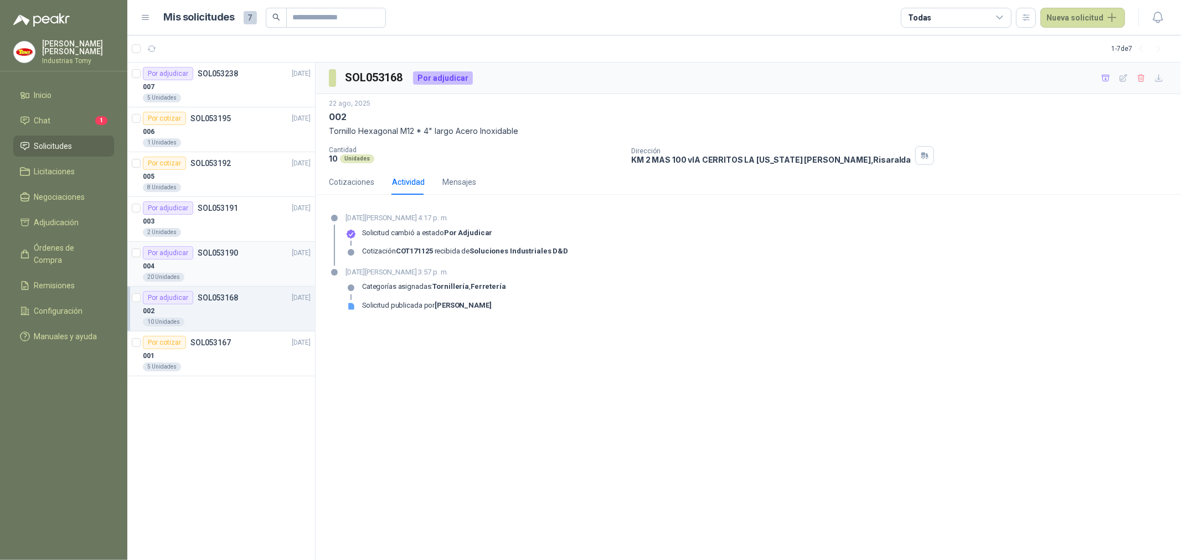
click at [238, 260] on div "004" at bounding box center [227, 266] width 168 height 13
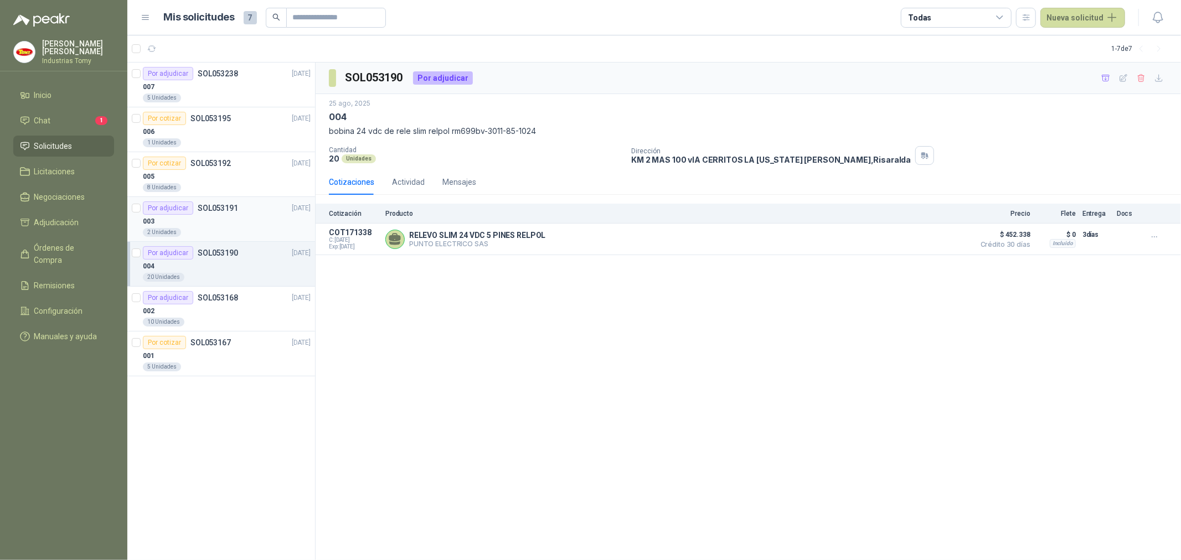
click at [210, 220] on div "003" at bounding box center [227, 221] width 168 height 13
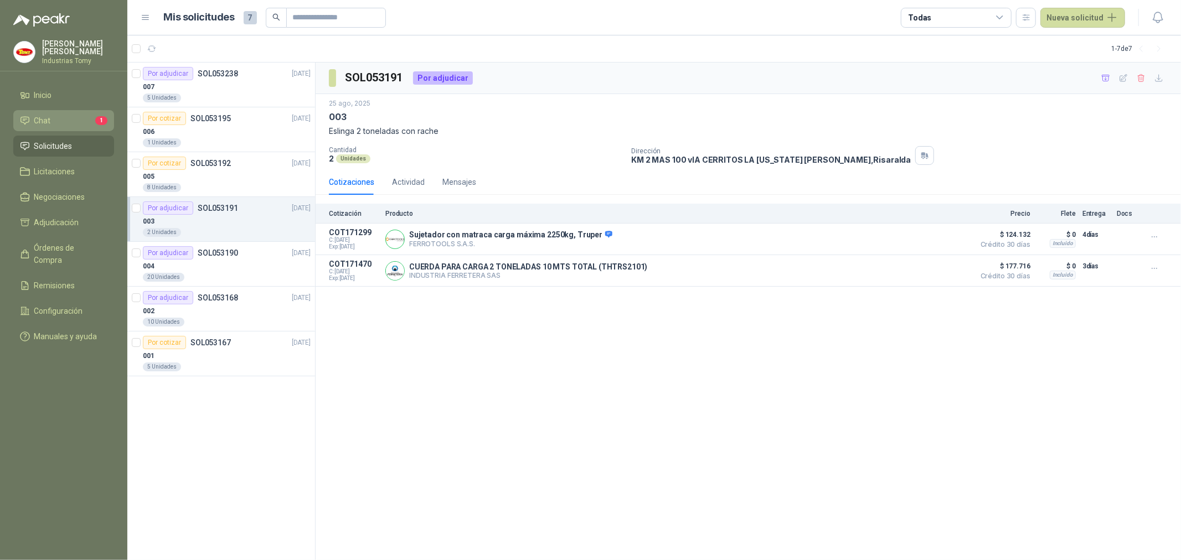
click at [71, 122] on li "Chat 1" at bounding box center [63, 121] width 87 height 12
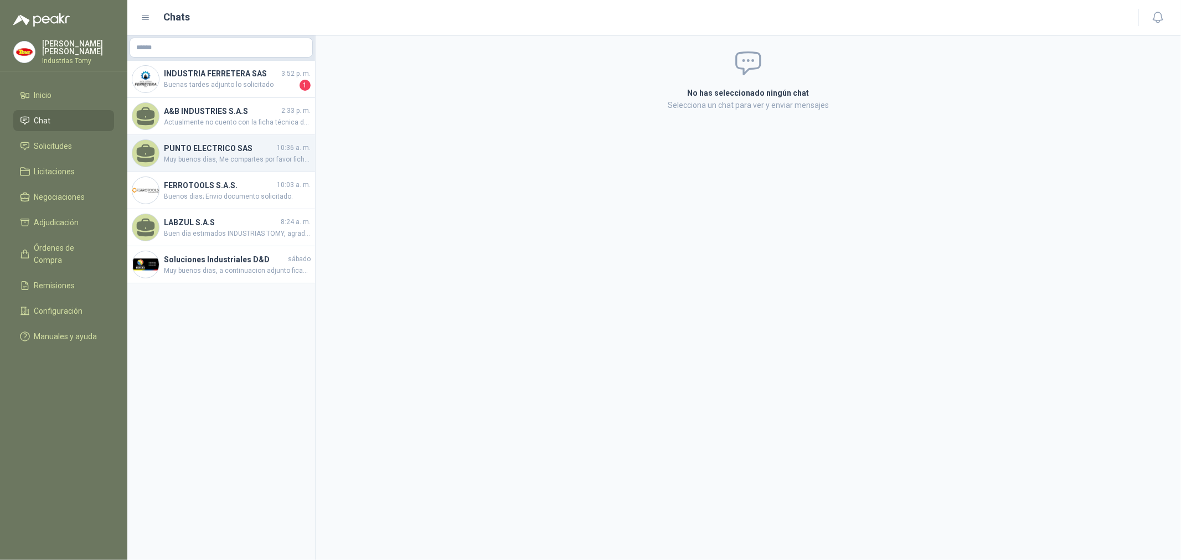
click at [271, 165] on div "PUNTO ELECTRICO SAS 10:36 a. m. Muy buenos días, Me compartes por favor ficha t…" at bounding box center [221, 153] width 188 height 37
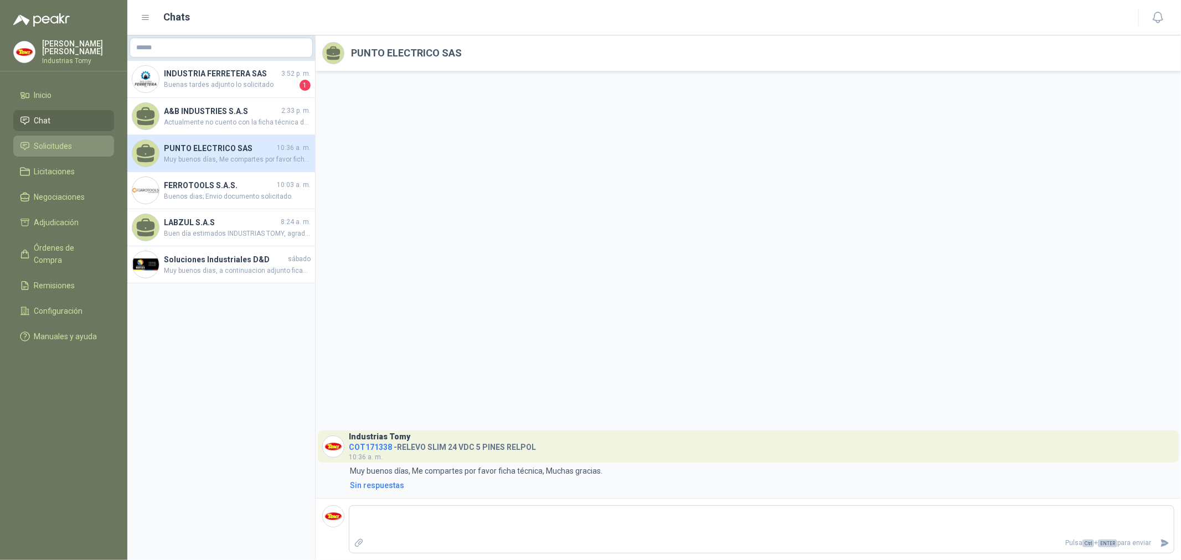
click at [54, 143] on span "Solicitudes" at bounding box center [53, 146] width 38 height 12
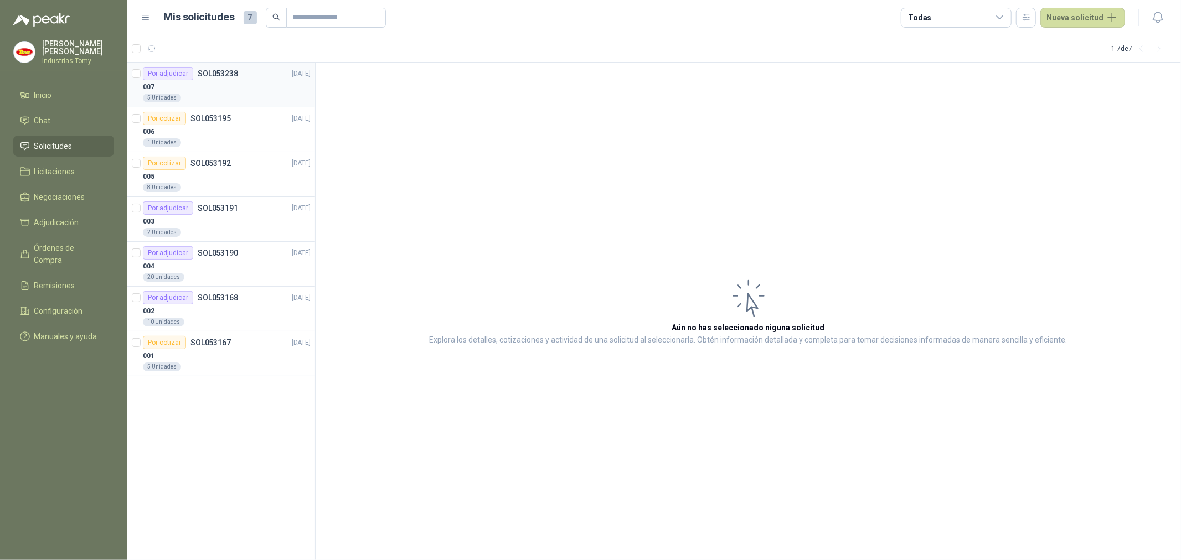
click at [192, 87] on div "007" at bounding box center [227, 86] width 168 height 13
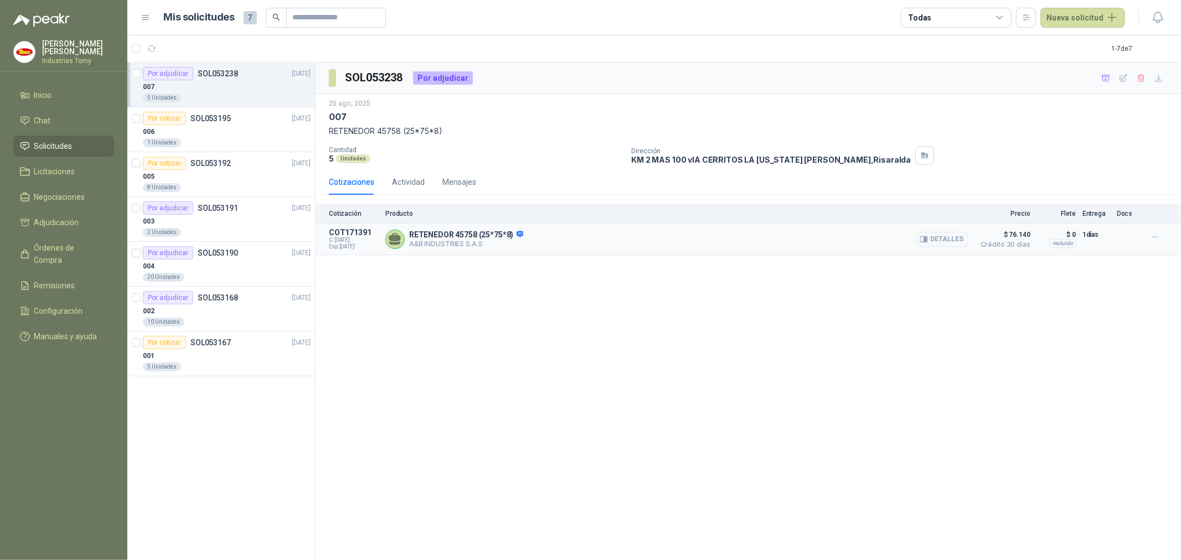
click at [486, 244] on p "A&B INDUSTRIES S.A.S" at bounding box center [466, 244] width 114 height 8
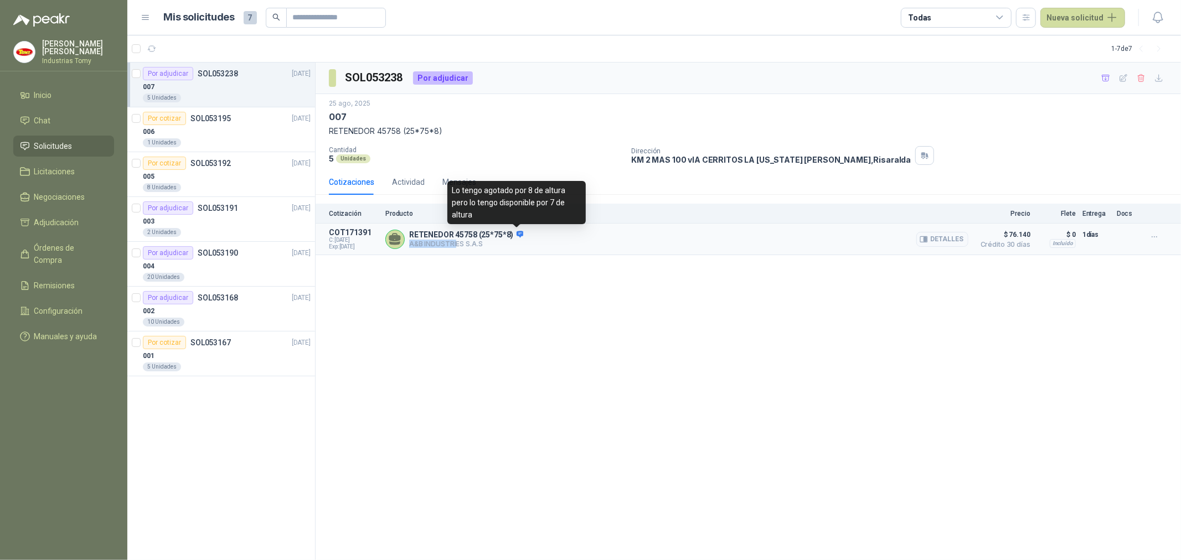
drag, startPoint x: 500, startPoint y: 237, endPoint x: 455, endPoint y: 246, distance: 45.8
click at [455, 246] on div "RETENEDOR 45758 (25*75*8) A&B INDUSTRIES S.A.S Detalles" at bounding box center [466, 239] width 114 height 18
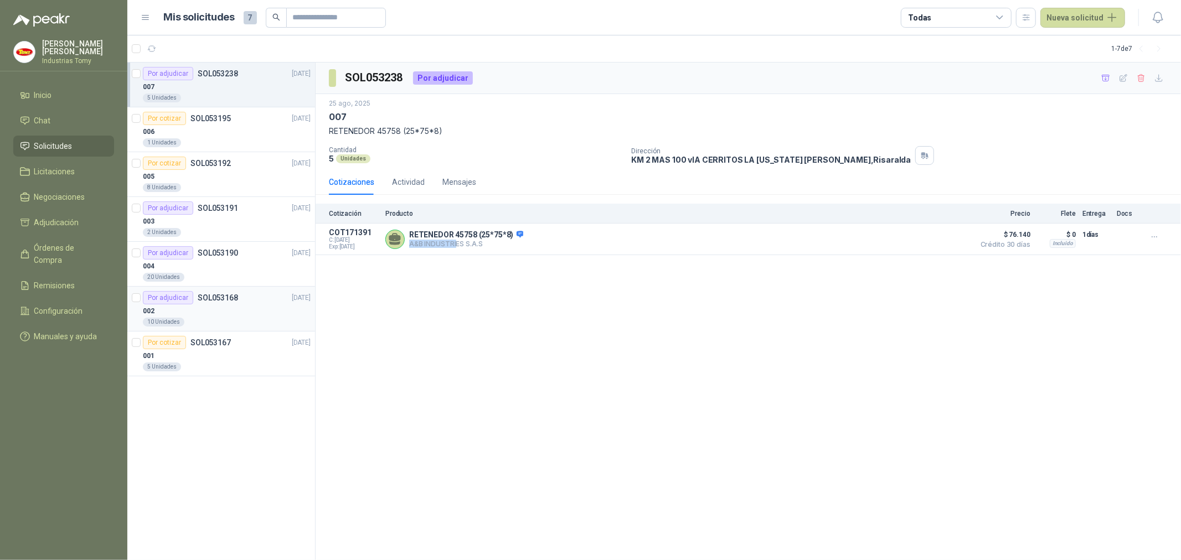
click at [192, 301] on div "Por adjudicar SOL053168" at bounding box center [190, 297] width 95 height 13
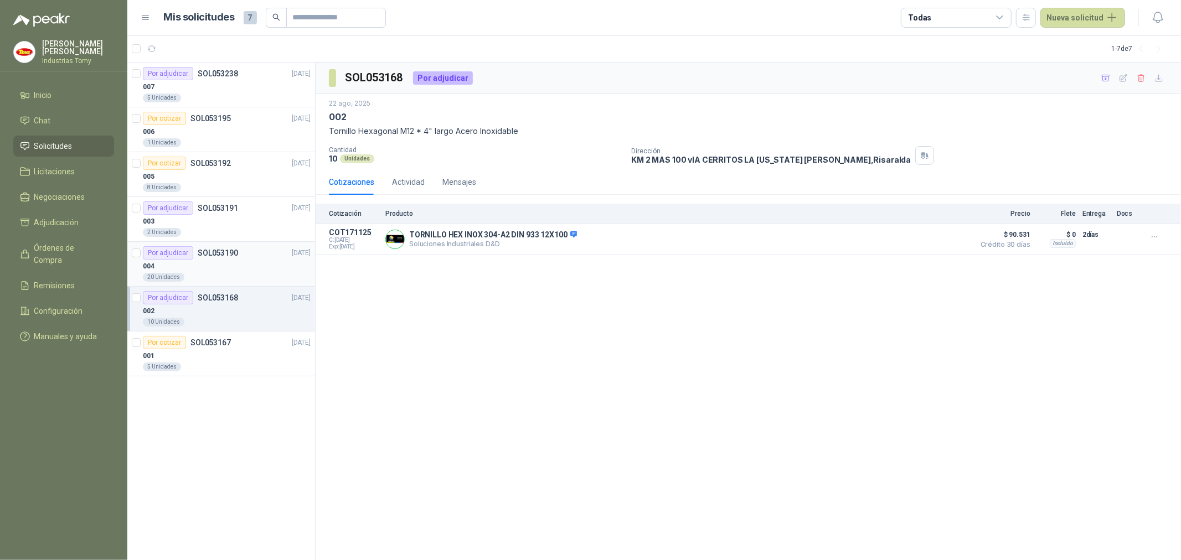
click at [219, 251] on p "SOL053190" at bounding box center [218, 253] width 40 height 8
click at [219, 215] on div "003" at bounding box center [227, 221] width 168 height 13
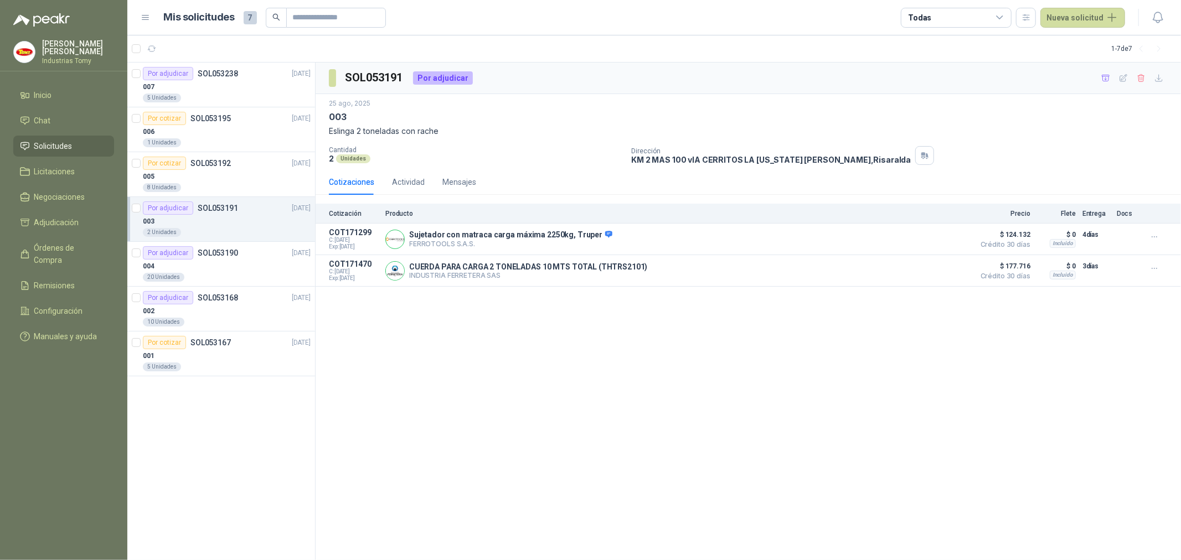
click at [571, 333] on div "SOL053191 Por adjudicar [DATE] 003 Eslinga 2 toneladas con rache Cantidad 2 Uni…" at bounding box center [749, 312] width 866 height 498
